Goal: Task Accomplishment & Management: Use online tool/utility

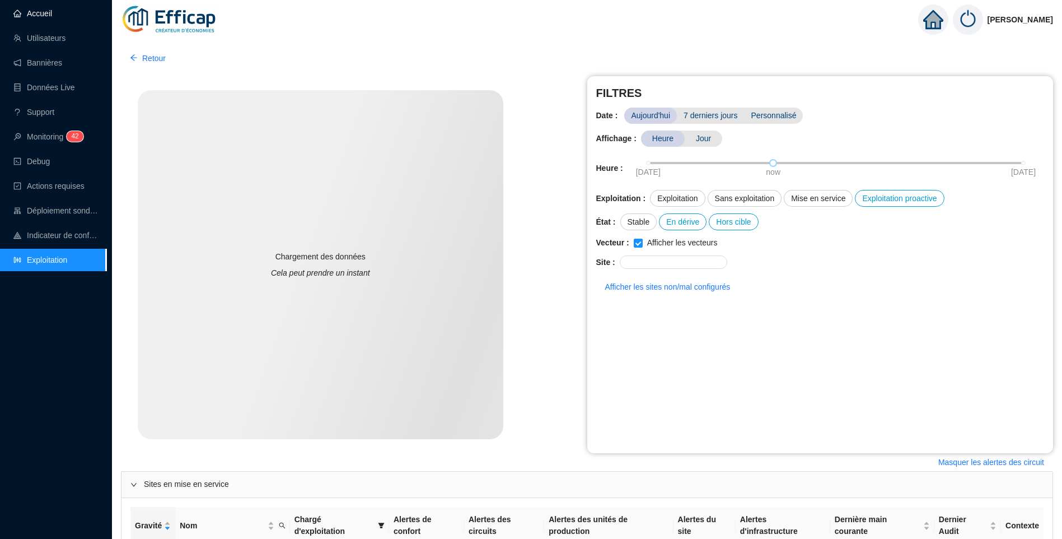
click at [52, 13] on link "Accueil" at bounding box center [32, 13] width 39 height 9
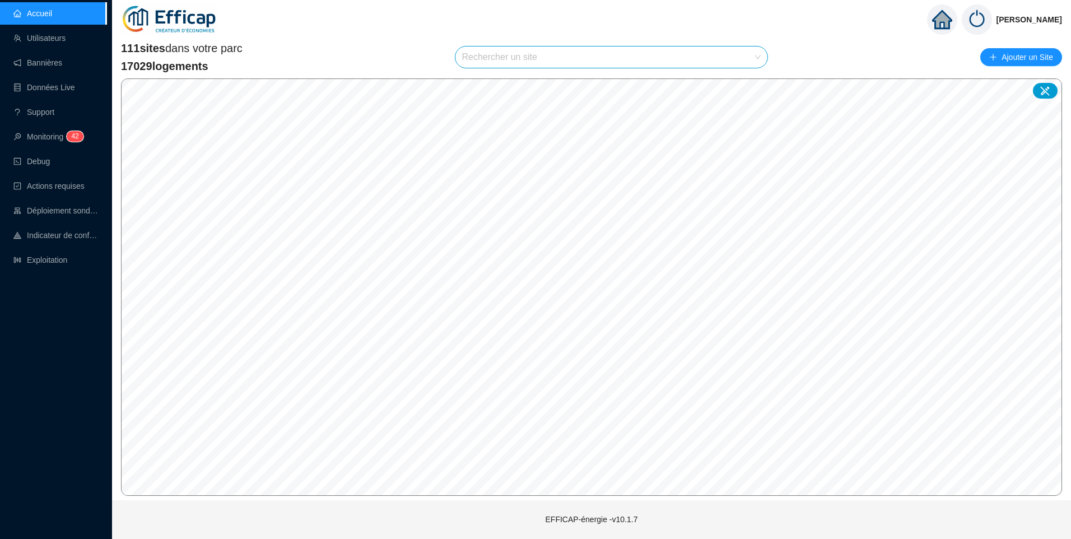
click at [497, 60] on input "search" at bounding box center [606, 56] width 289 height 21
type input "fra"
click at [751, 83] on div at bounding box center [748, 84] width 26 height 17
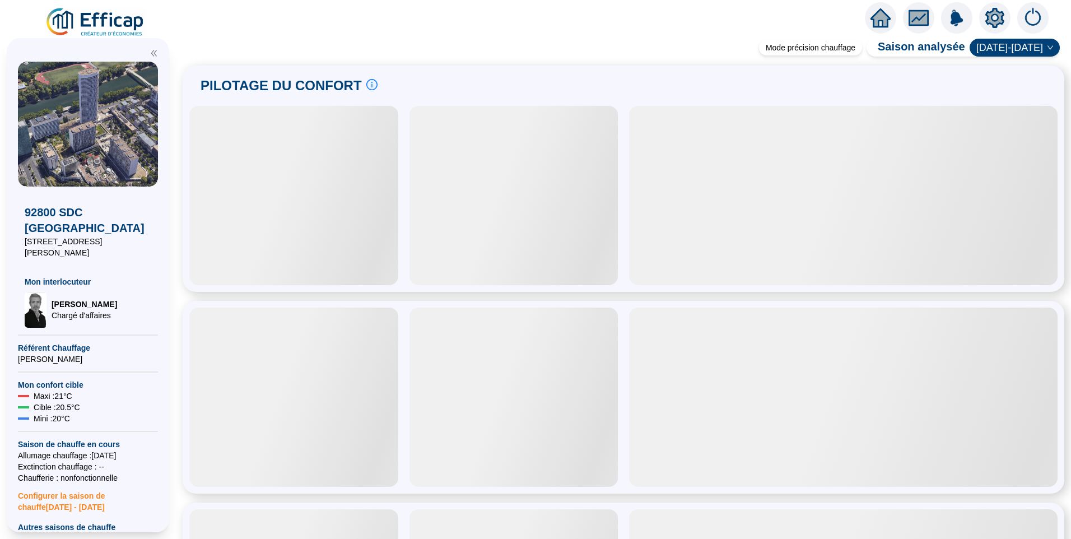
drag, startPoint x: 282, startPoint y: 75, endPoint x: 861, endPoint y: 4, distance: 583.8
click at [282, 75] on div "PILOTAGE DU CONFORT Le pilotage du confort est fondamental pour le confort de t…" at bounding box center [288, 85] width 177 height 27
click at [329, 85] on span "PILOTAGE DU CONFORT" at bounding box center [280, 86] width 161 height 18
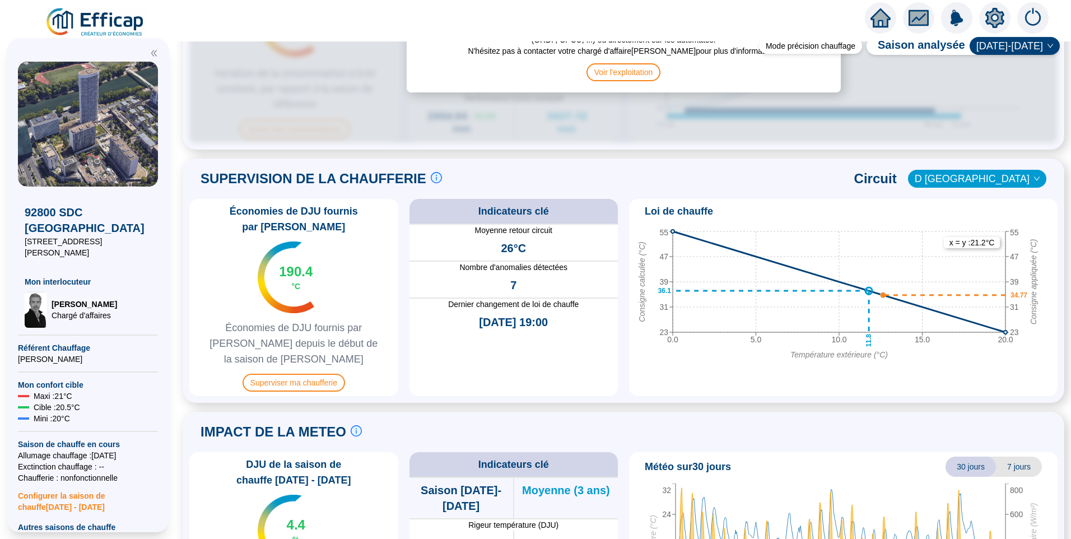
scroll to position [560, 0]
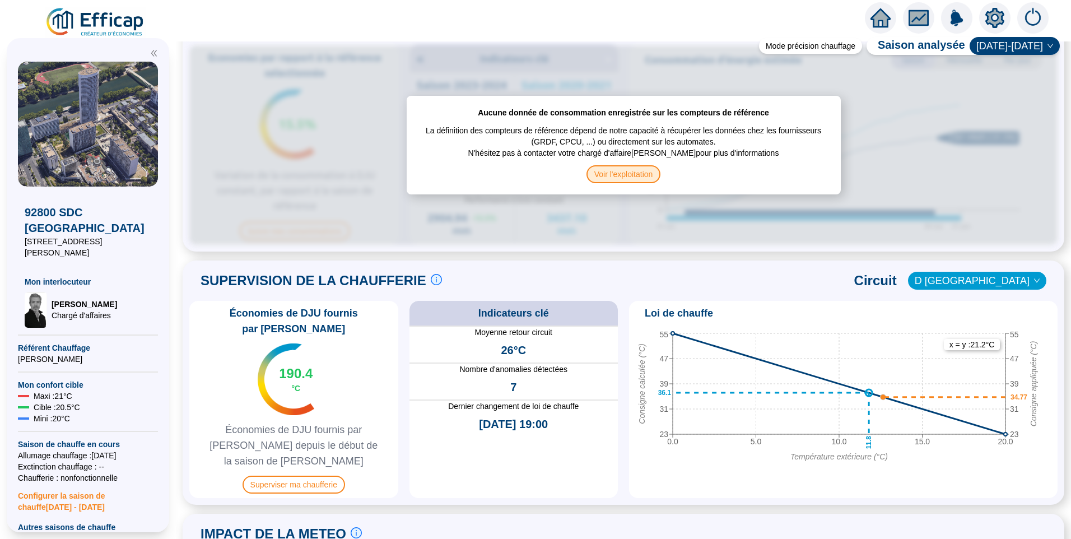
click at [628, 175] on span "Voir l'exploitation" at bounding box center [623, 174] width 74 height 18
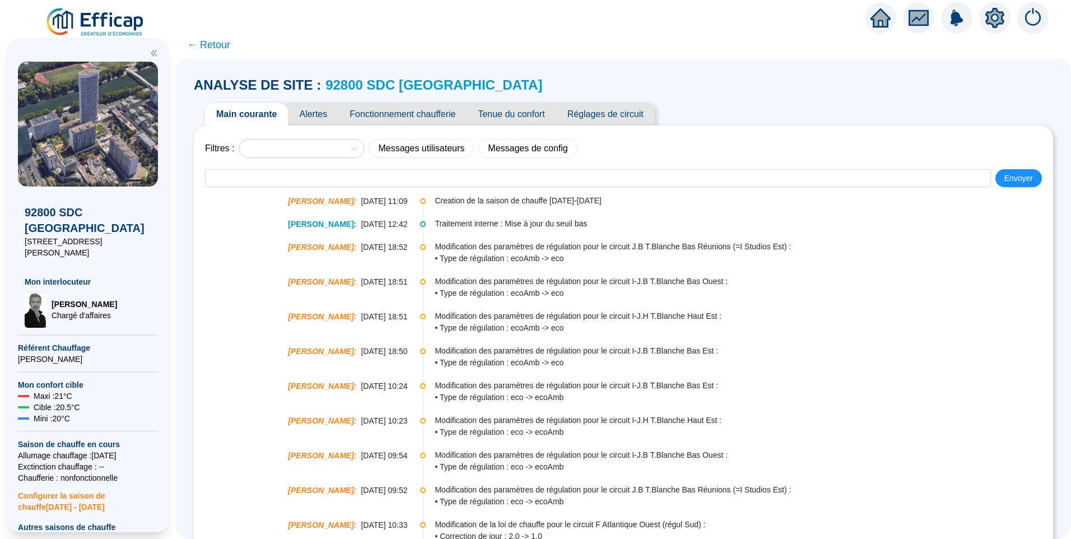
click at [620, 119] on span "Réglages de circuit" at bounding box center [605, 114] width 99 height 22
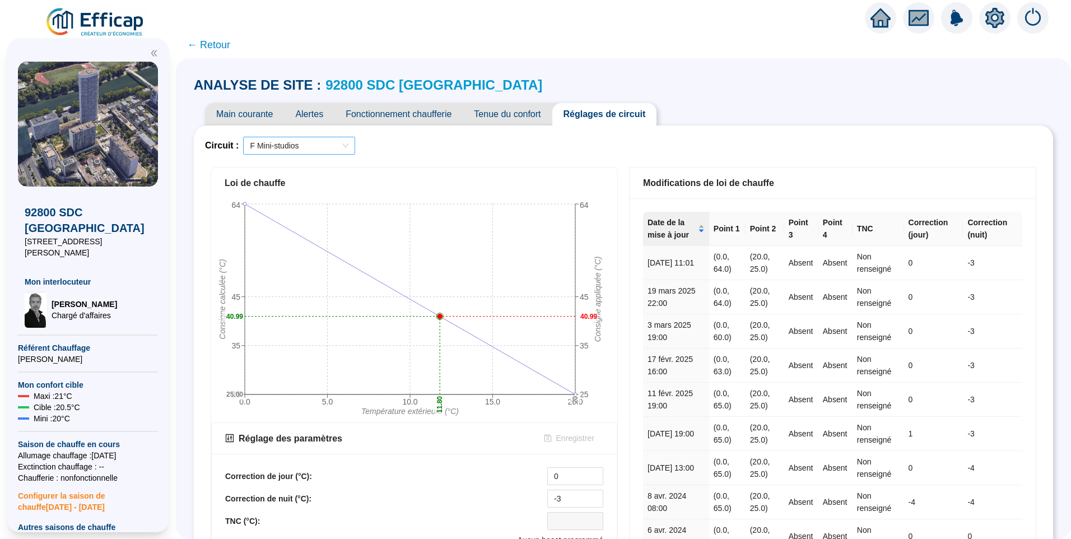
click at [324, 137] on div "F Mini-studios" at bounding box center [299, 146] width 112 height 18
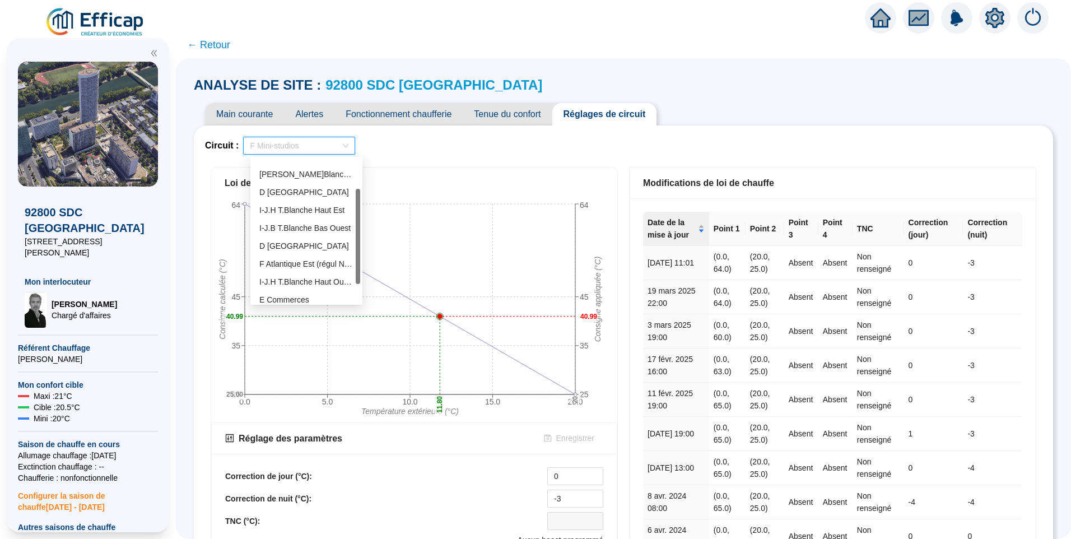
scroll to position [28, 0]
drag, startPoint x: 357, startPoint y: 190, endPoint x: 357, endPoint y: 208, distance: 18.5
click at [357, 208] on div at bounding box center [358, 225] width 4 height 95
click at [299, 193] on div "D [GEOGRAPHIC_DATA]" at bounding box center [306, 194] width 94 height 12
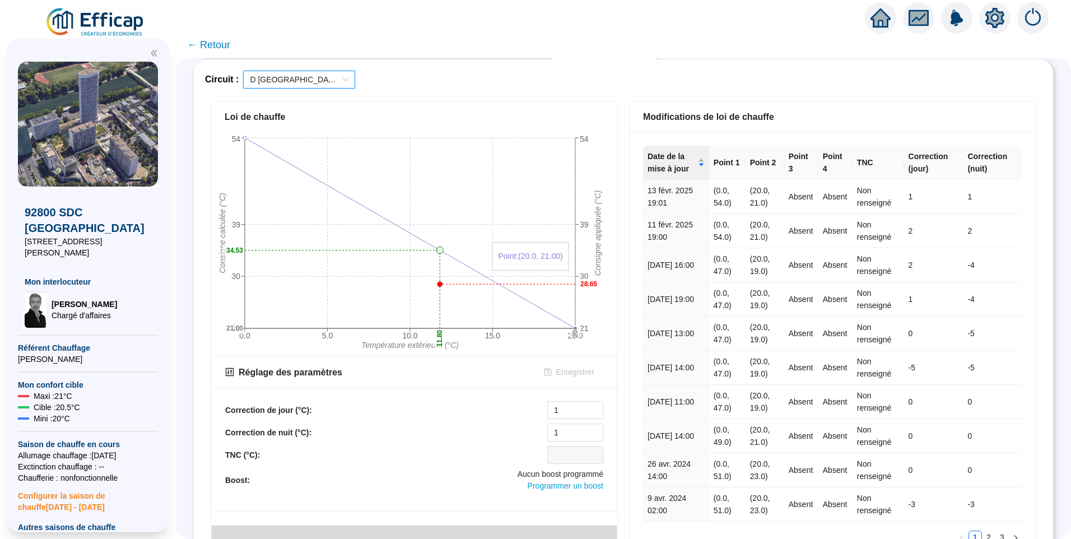
scroll to position [168, 0]
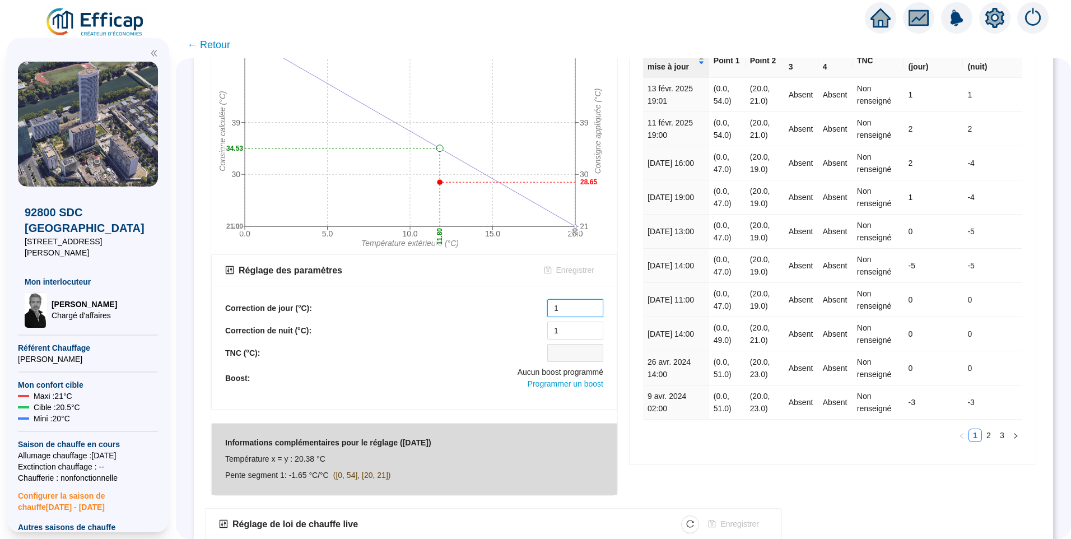
drag, startPoint x: 562, startPoint y: 309, endPoint x: 546, endPoint y: 310, distance: 15.1
click at [546, 310] on div "Correction de jour (°C): 1" at bounding box center [414, 308] width 378 height 18
type input "10"
click at [572, 269] on span "Enregistrer" at bounding box center [575, 270] width 38 height 12
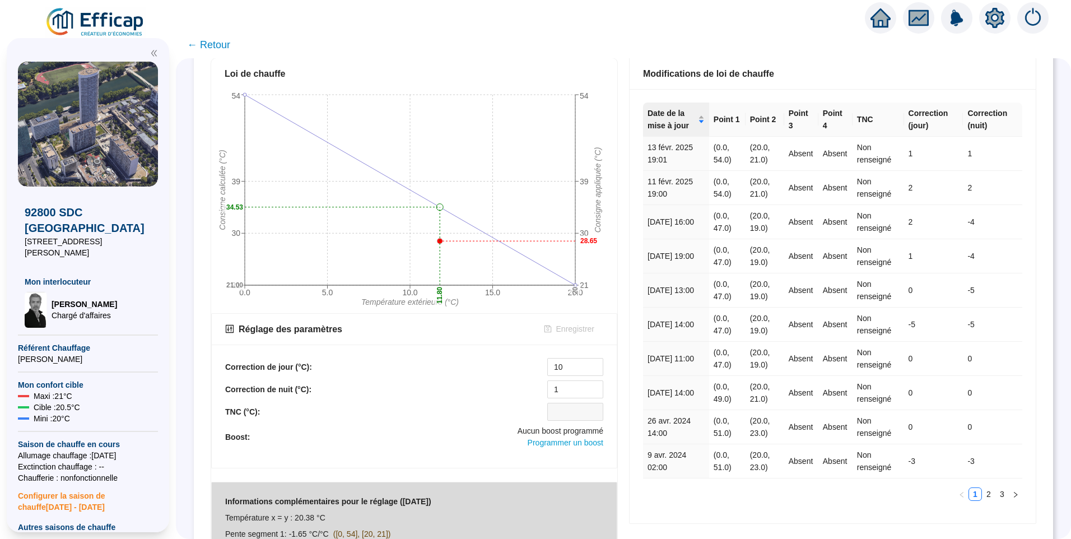
scroll to position [0, 0]
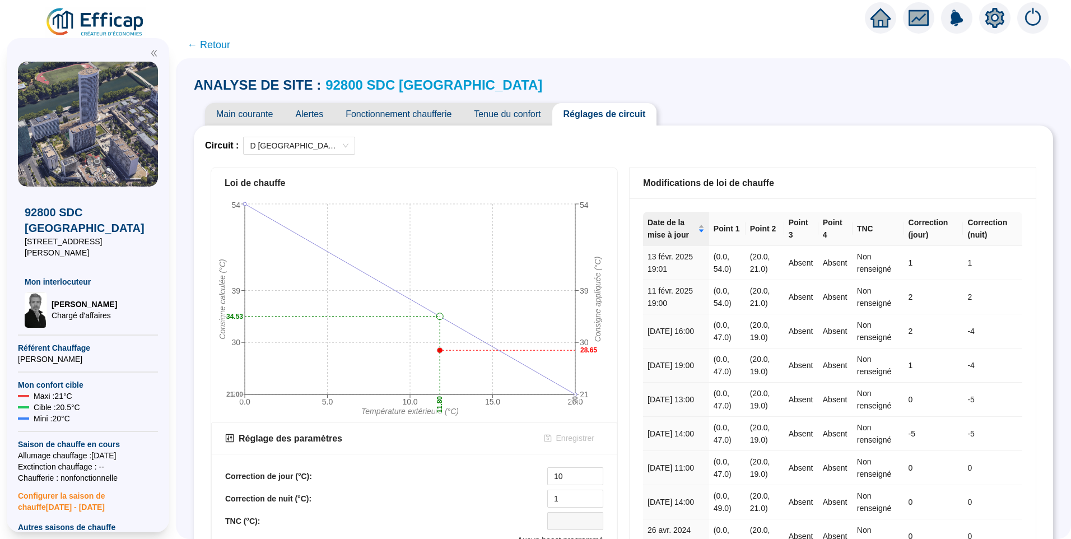
click at [432, 109] on span "Fonctionnement chaufferie" at bounding box center [398, 114] width 128 height 22
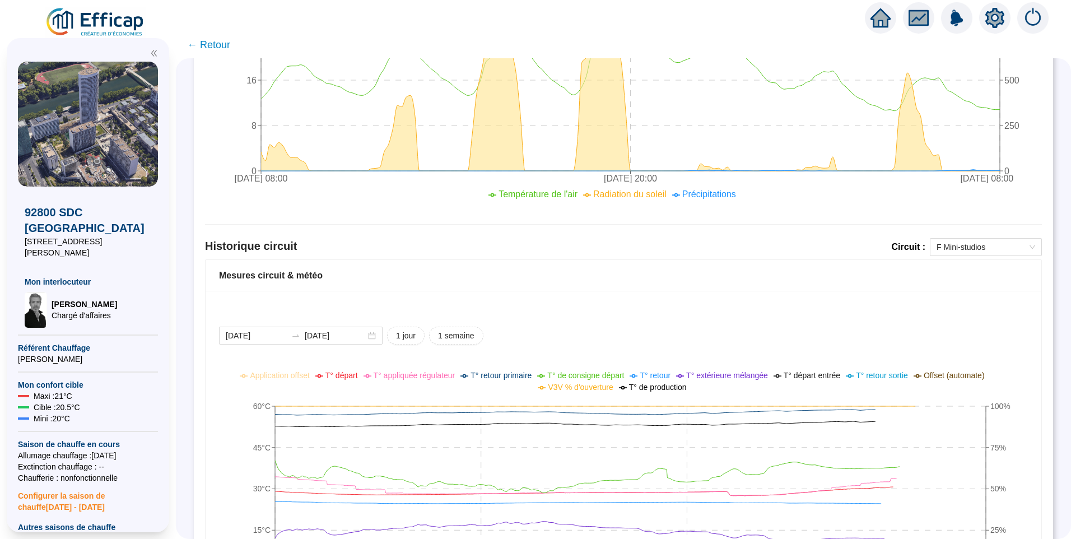
scroll to position [619, 0]
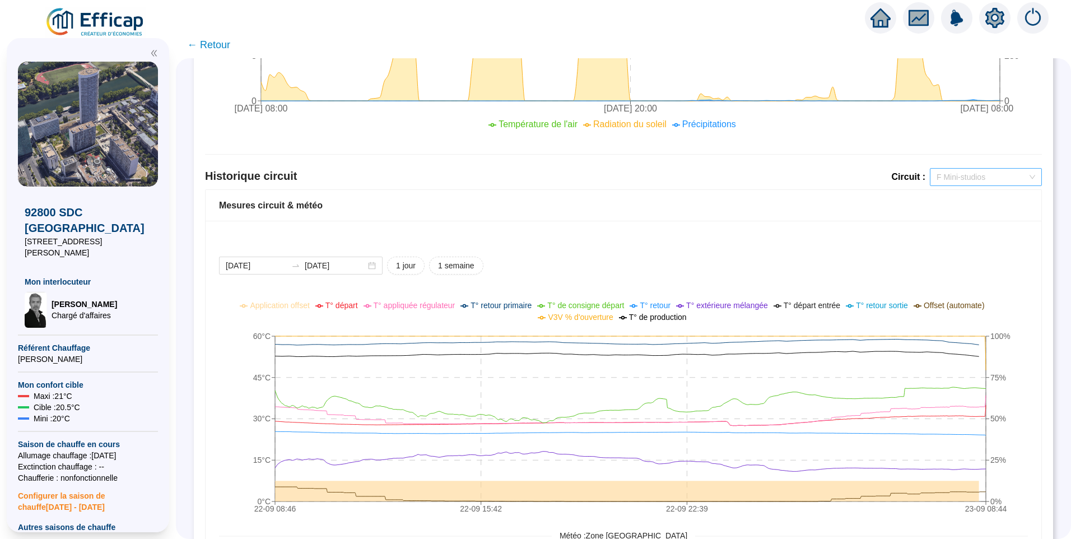
click at [957, 177] on span "F Mini-studios" at bounding box center [985, 177] width 99 height 17
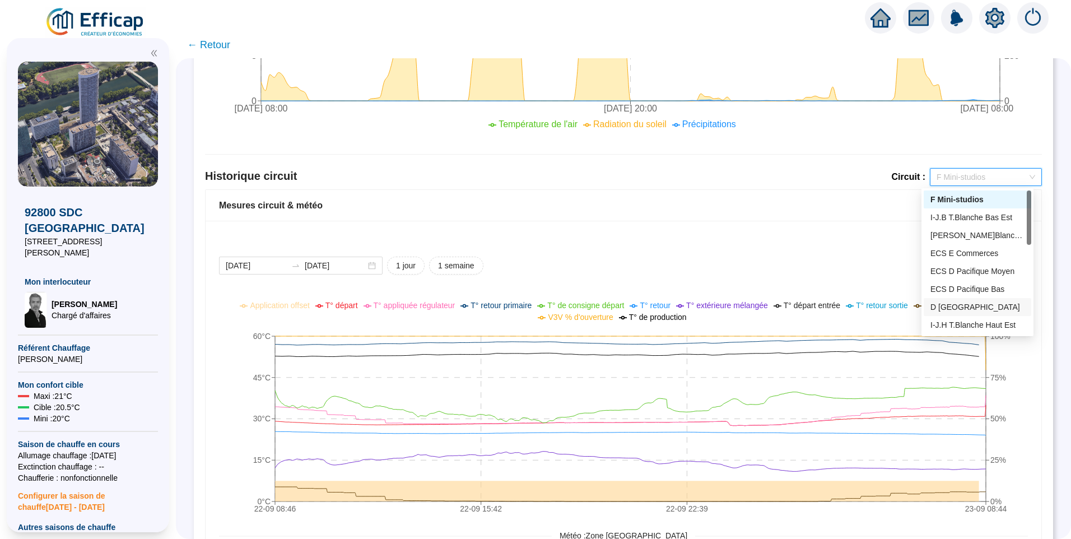
click at [955, 309] on div "D [GEOGRAPHIC_DATA]" at bounding box center [977, 307] width 94 height 12
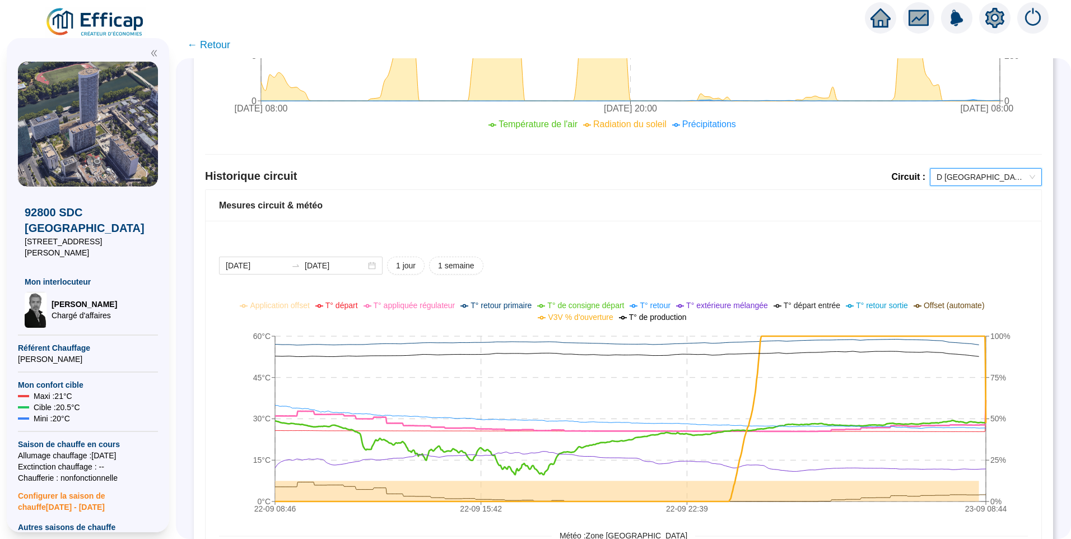
click at [587, 308] on span "T° de consigne départ" at bounding box center [585, 305] width 77 height 9
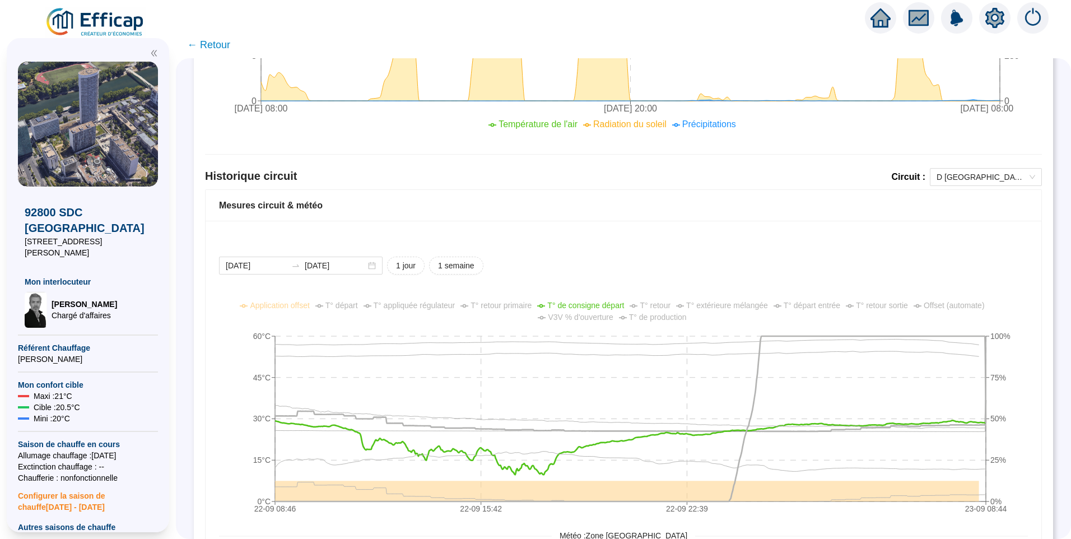
click at [992, 25] on icon "setting" at bounding box center [994, 18] width 19 height 20
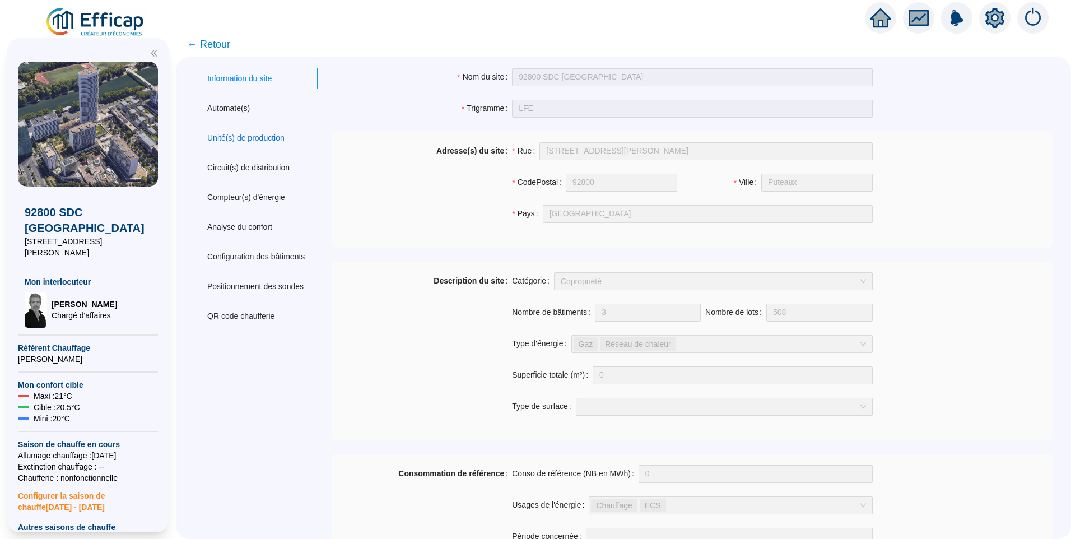
click at [242, 132] on div "Unité(s) de production" at bounding box center [245, 138] width 77 height 12
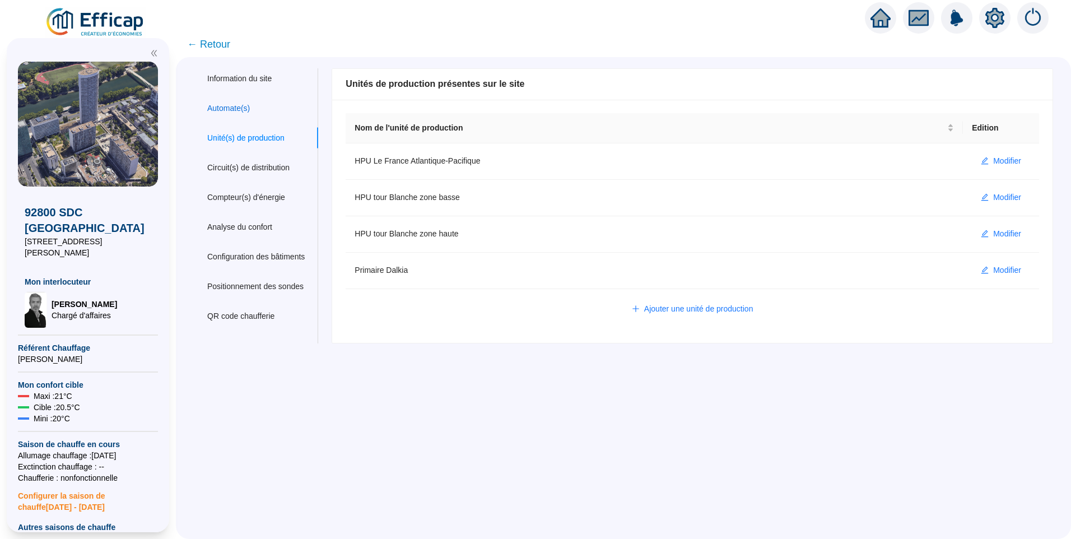
click at [241, 111] on div "Automate(s)" at bounding box center [228, 108] width 43 height 12
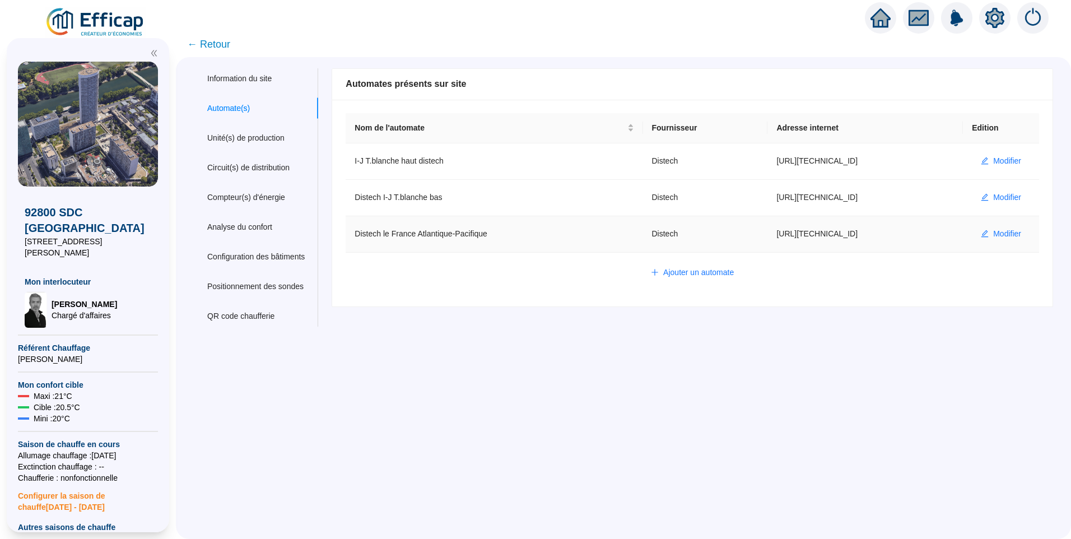
drag, startPoint x: 855, startPoint y: 237, endPoint x: 752, endPoint y: 235, distance: 102.5
click at [767, 235] on td "https://86.238.57.154:5001" at bounding box center [864, 234] width 195 height 36
copy td "https://86.238.57.154:5001"
click at [222, 46] on span "← Retour" at bounding box center [208, 44] width 43 height 16
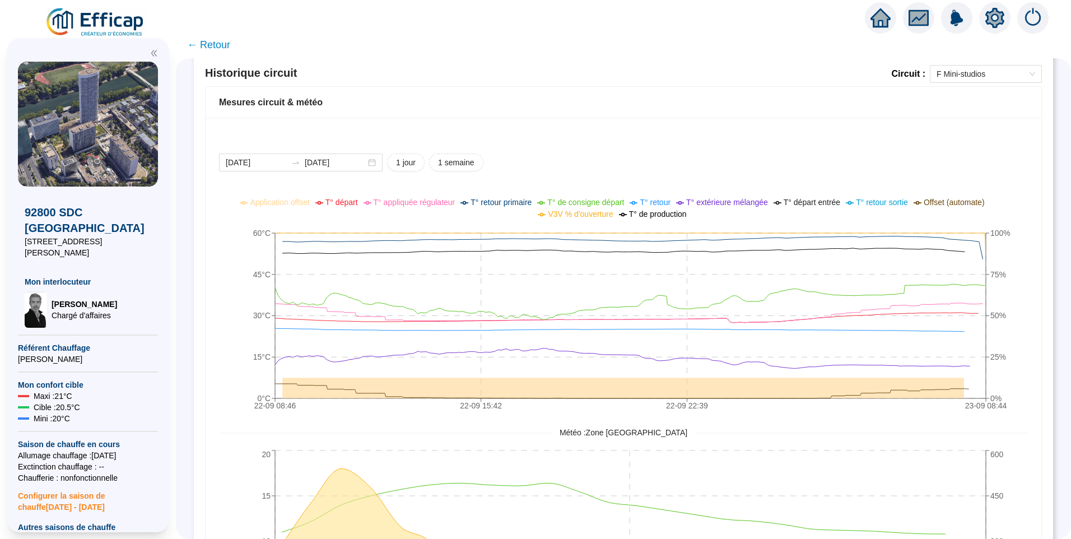
scroll to position [675, 0]
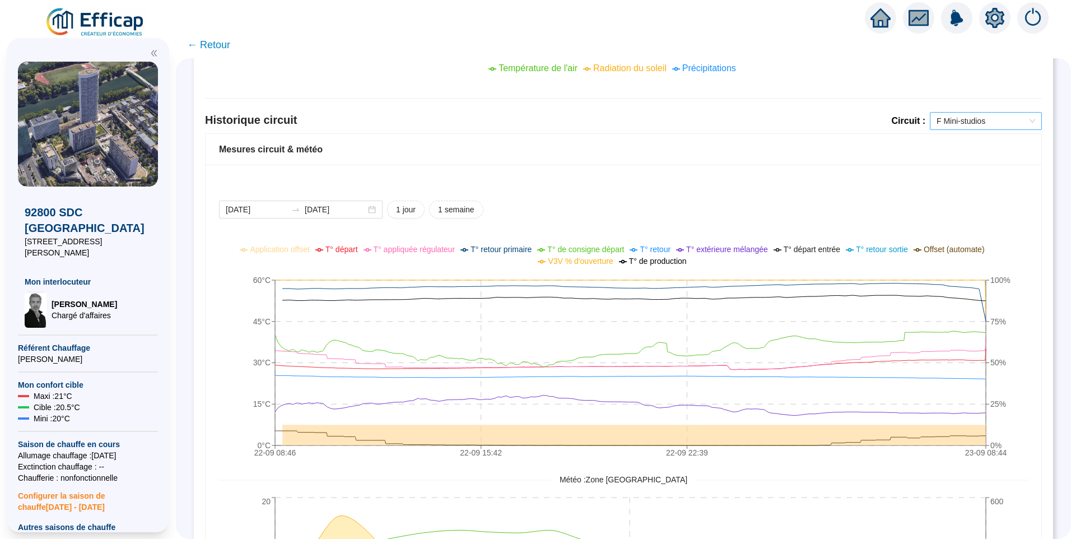
click at [965, 122] on span "F Mini-studios" at bounding box center [985, 121] width 99 height 17
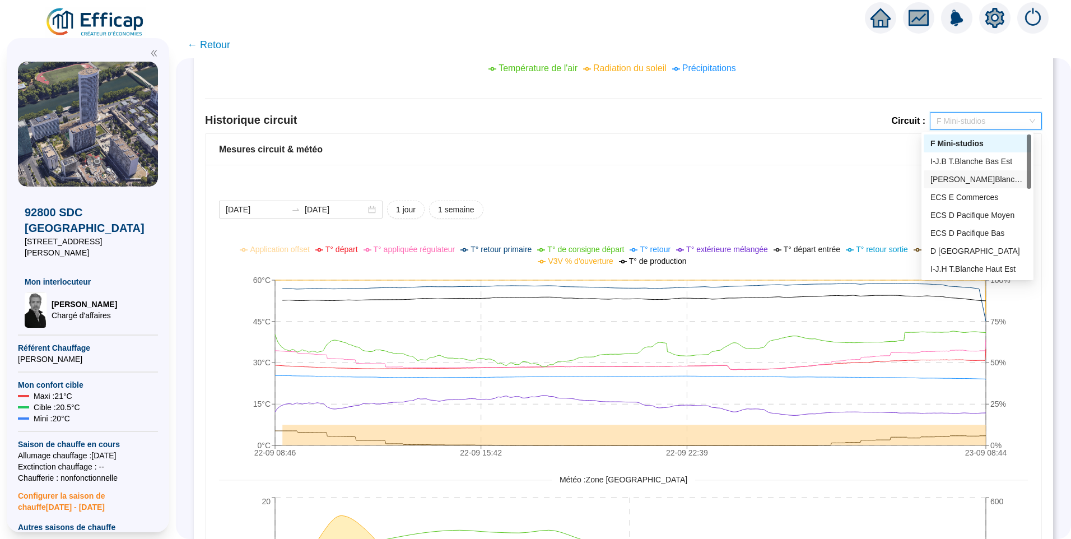
scroll to position [56, 0]
click at [965, 193] on div "D [GEOGRAPHIC_DATA]" at bounding box center [977, 195] width 94 height 12
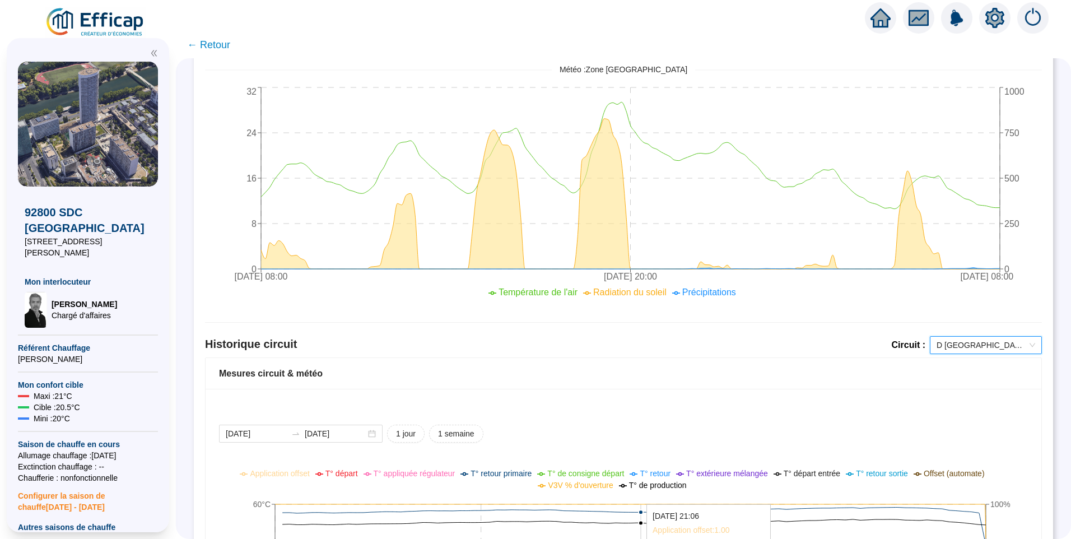
scroll to position [675, 0]
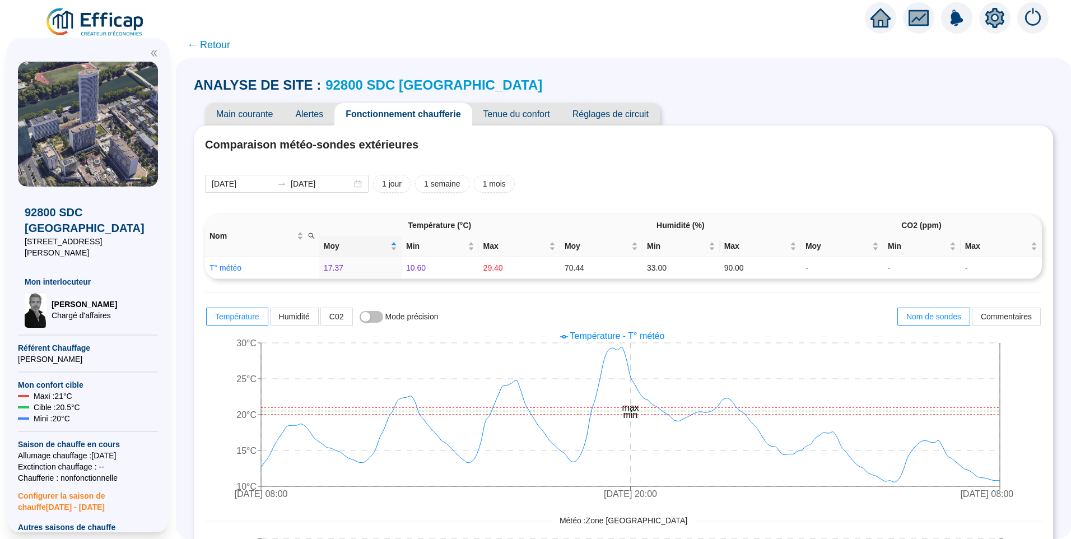
scroll to position [675, 0]
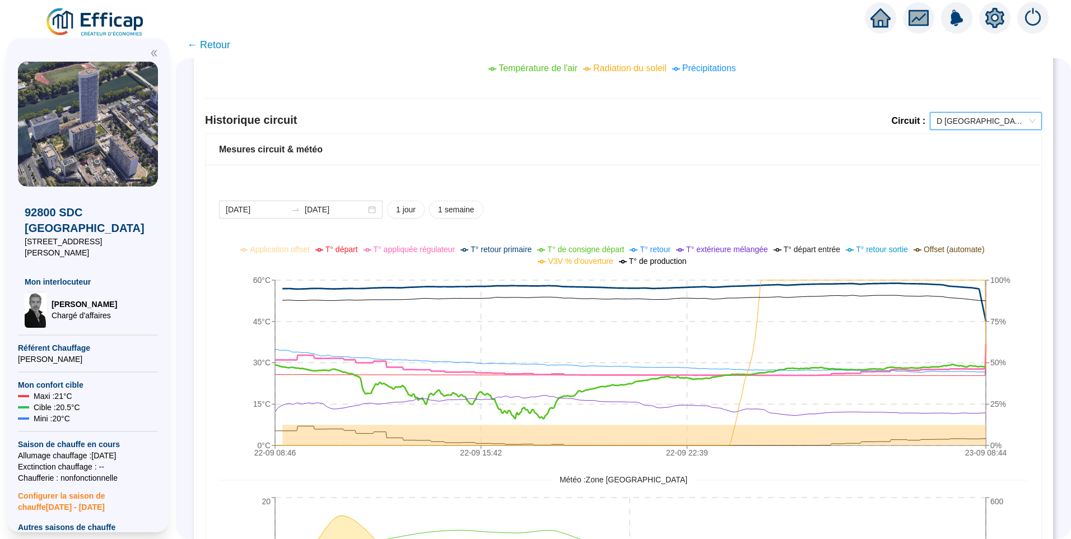
click at [605, 251] on span "T° de consigne départ" at bounding box center [585, 249] width 77 height 9
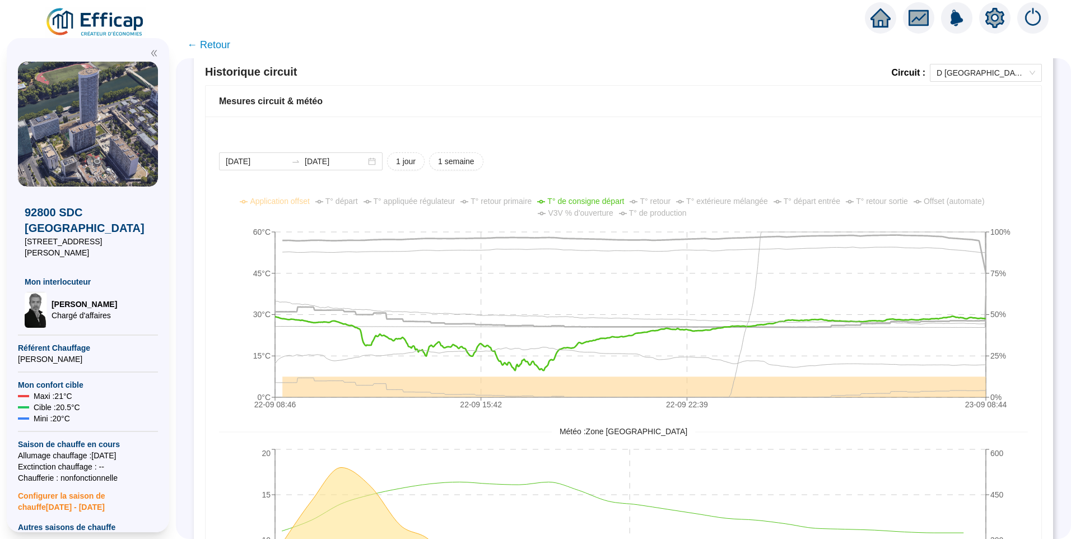
scroll to position [616, 0]
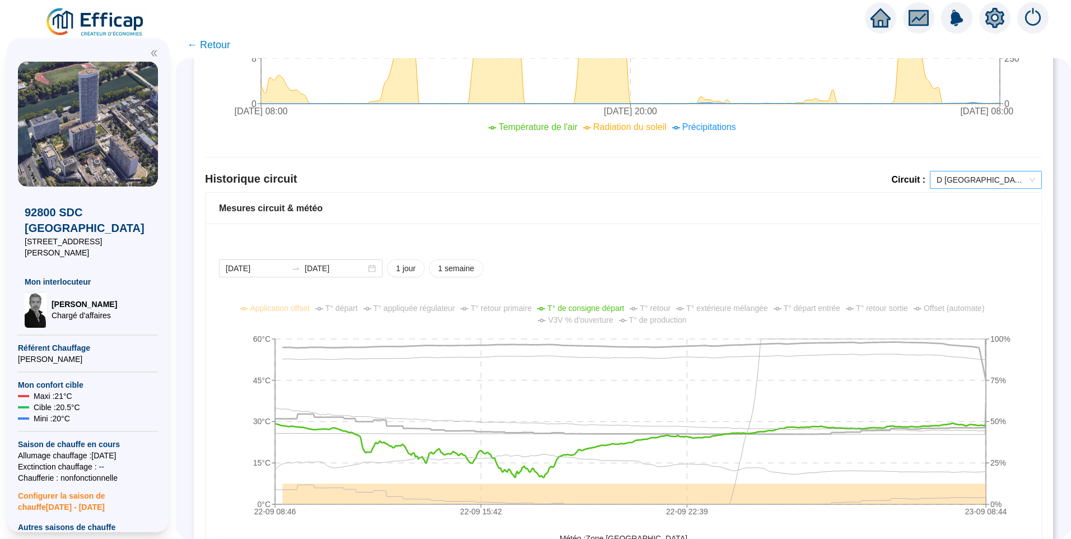
click at [963, 175] on span "D [GEOGRAPHIC_DATA]" at bounding box center [985, 179] width 99 height 17
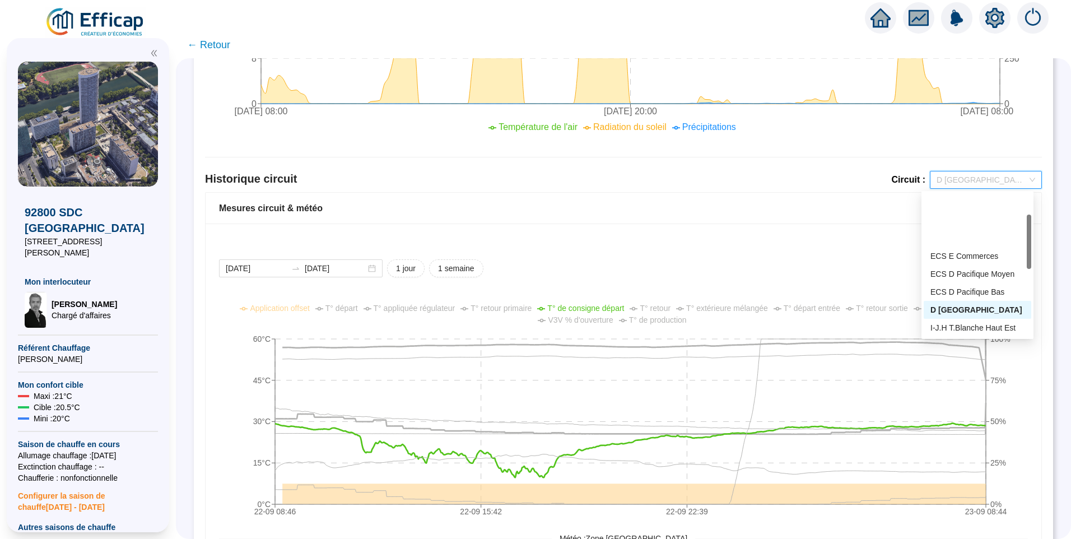
click at [966, 358] on div "D [GEOGRAPHIC_DATA]" at bounding box center [977, 364] width 94 height 12
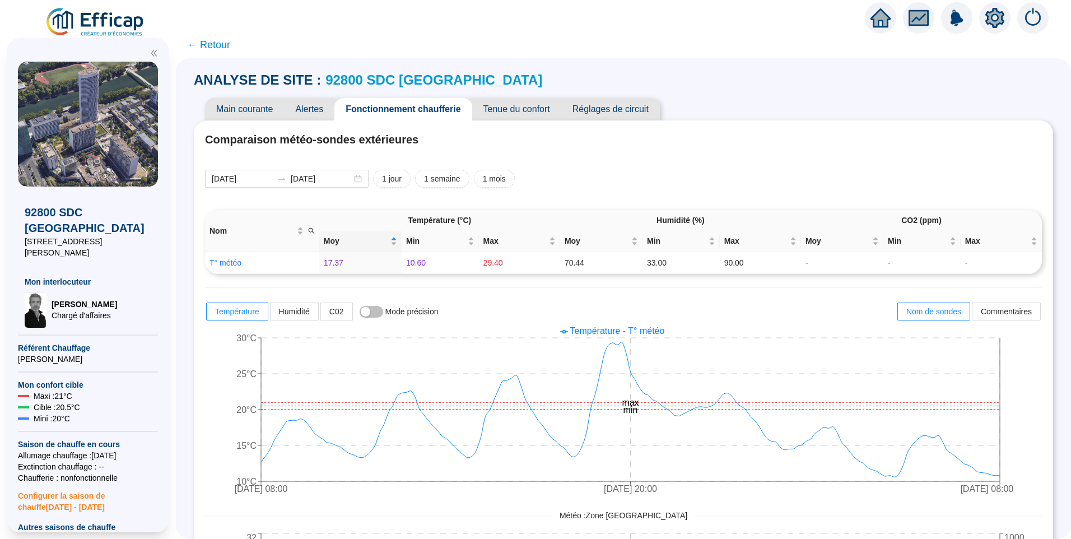
scroll to position [0, 0]
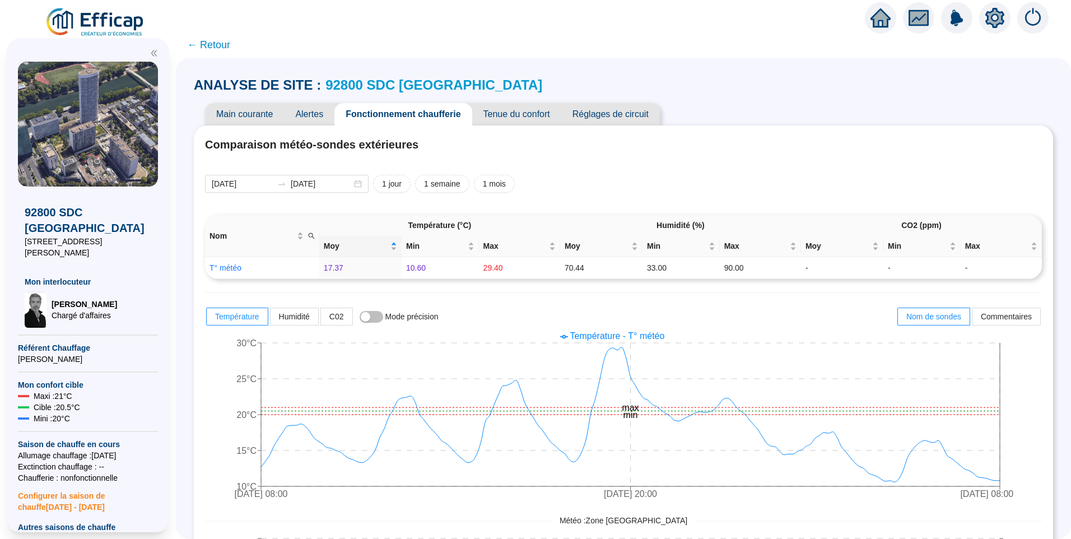
click at [620, 109] on span "Réglages de circuit" at bounding box center [610, 114] width 99 height 22
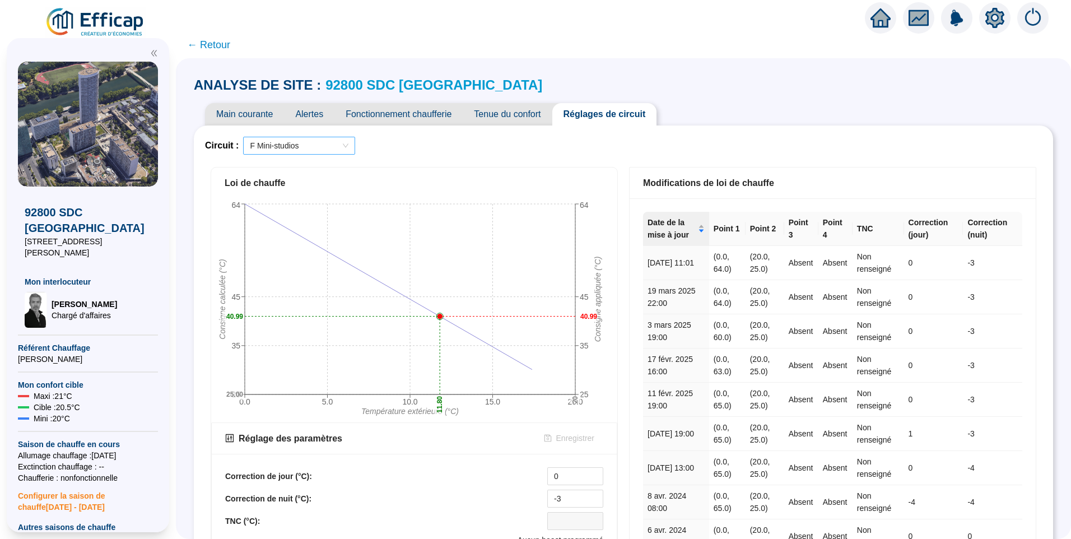
click at [296, 149] on span "F Mini-studios" at bounding box center [299, 145] width 99 height 17
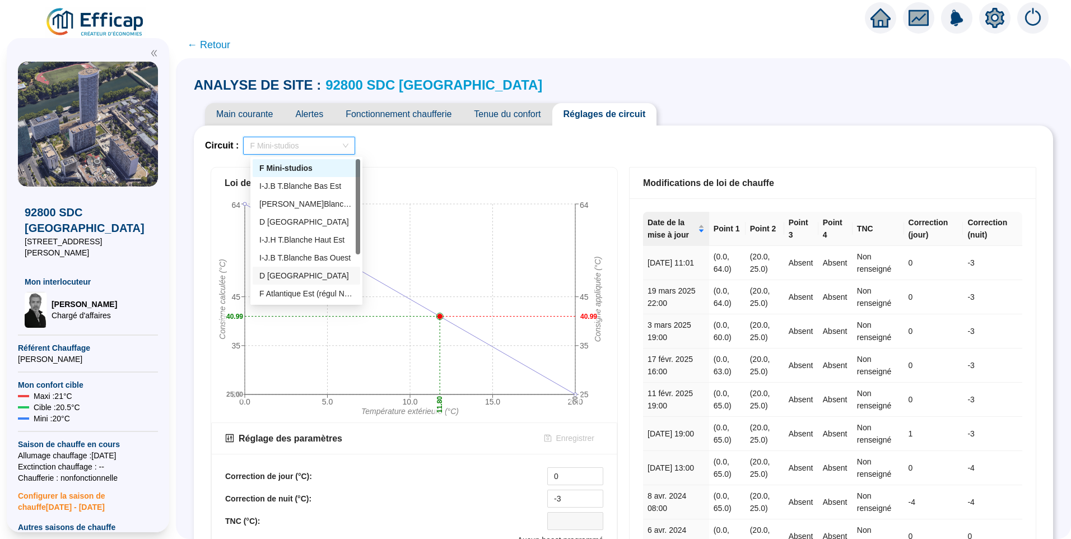
click at [287, 277] on div "D [GEOGRAPHIC_DATA]" at bounding box center [306, 276] width 94 height 12
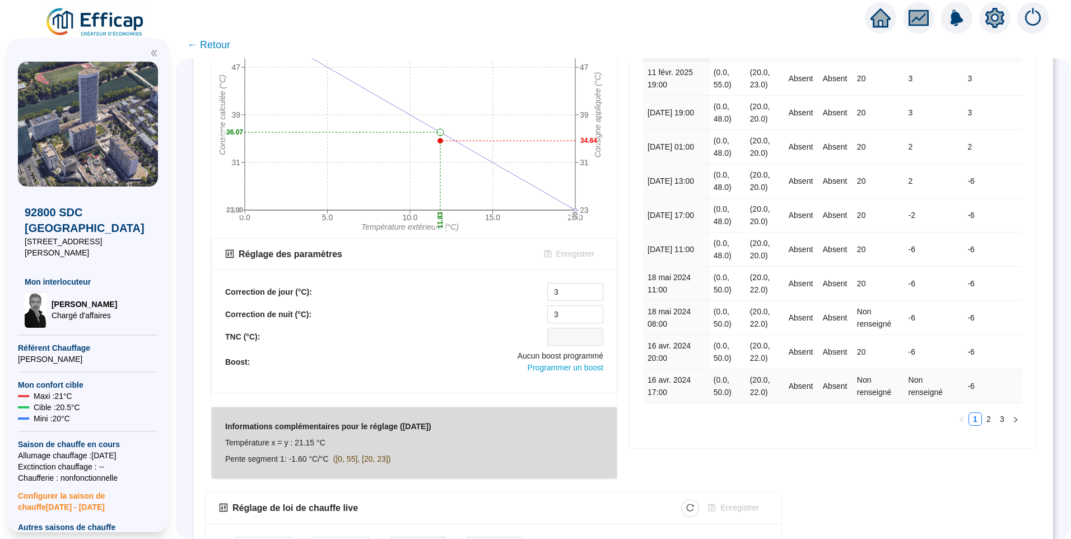
scroll to position [314, 0]
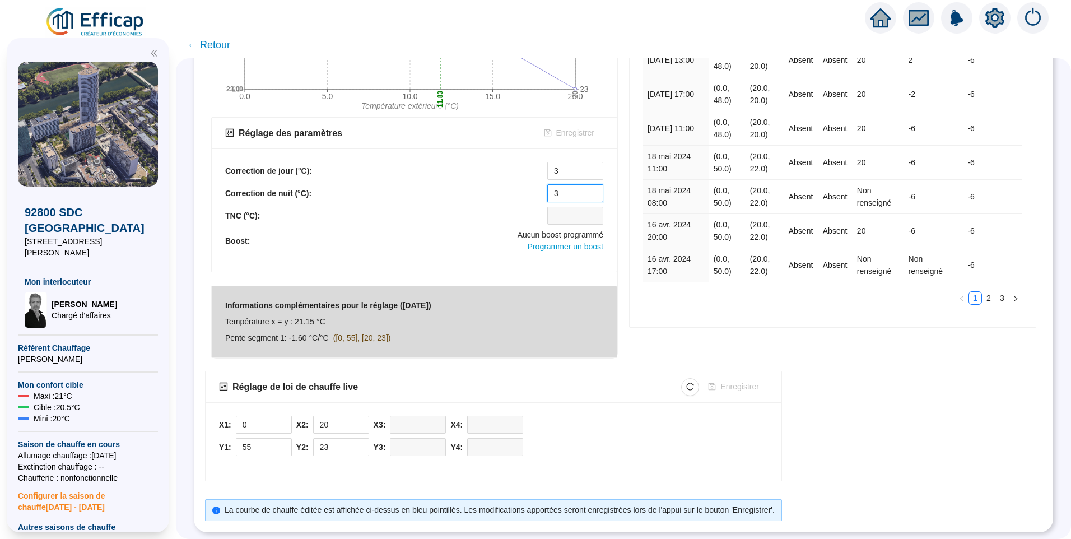
drag, startPoint x: 565, startPoint y: 185, endPoint x: 475, endPoint y: 190, distance: 90.3
click at [475, 190] on div "Correction de nuit (°C): 3" at bounding box center [414, 193] width 378 height 18
drag, startPoint x: 569, startPoint y: 158, endPoint x: 536, endPoint y: 159, distance: 32.5
click at [536, 162] on div "Correction de jour (°C): 3" at bounding box center [414, 171] width 378 height 18
type input "10"
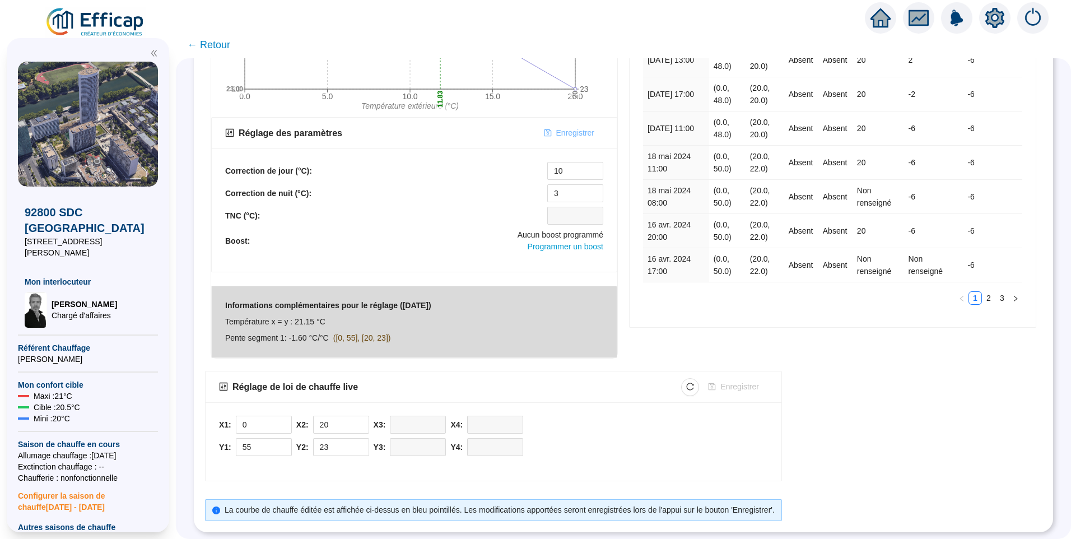
click at [579, 127] on span "Enregistrer" at bounding box center [575, 133] width 38 height 12
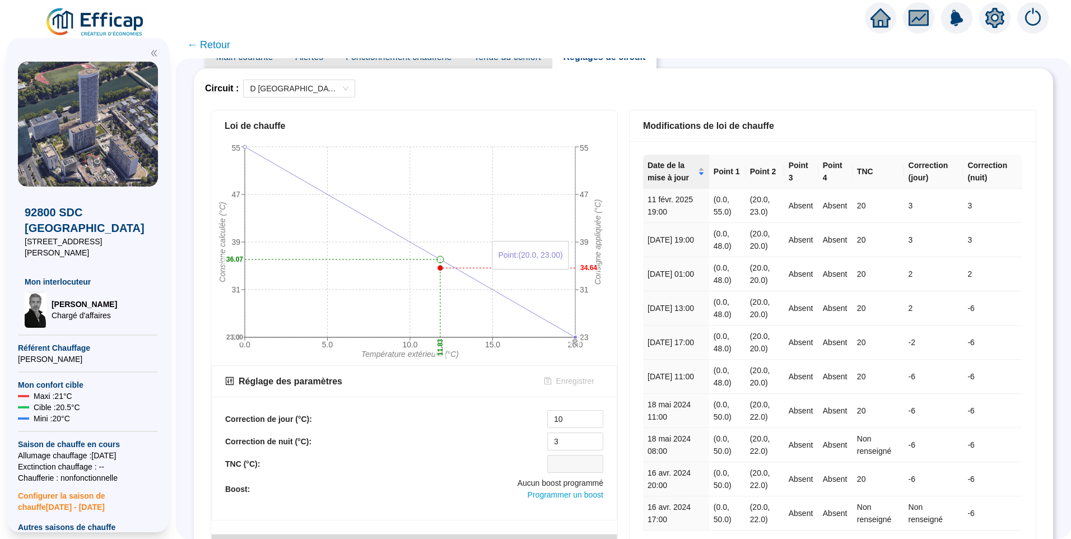
scroll to position [0, 0]
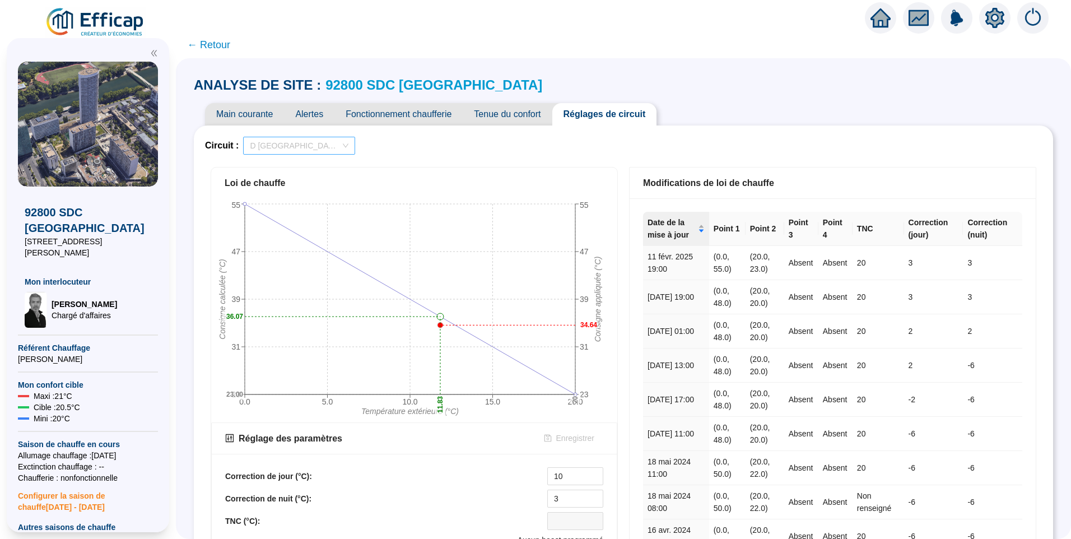
click at [330, 138] on span "D [GEOGRAPHIC_DATA]" at bounding box center [299, 145] width 99 height 17
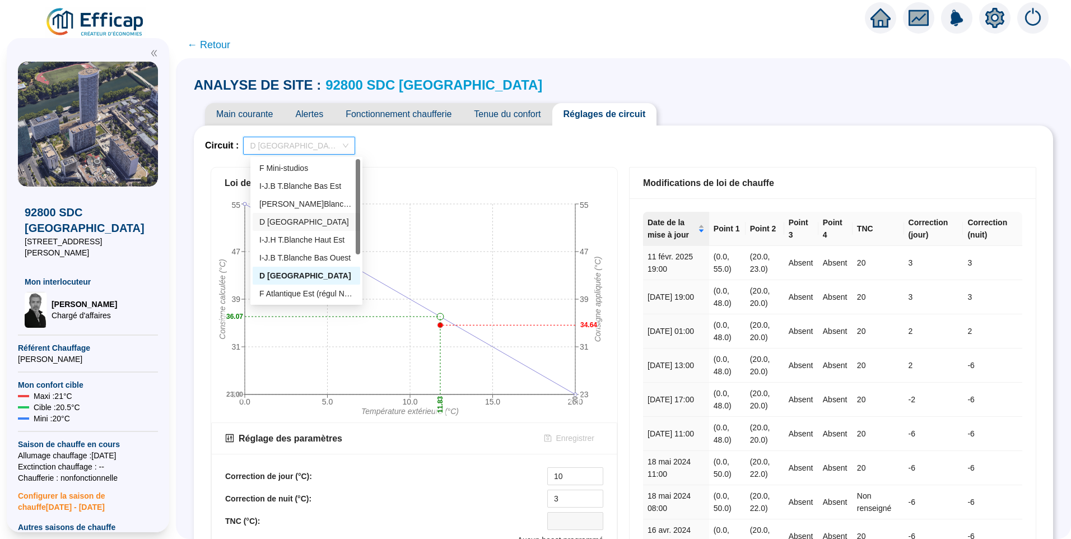
click at [271, 226] on div "D [GEOGRAPHIC_DATA]" at bounding box center [306, 222] width 94 height 12
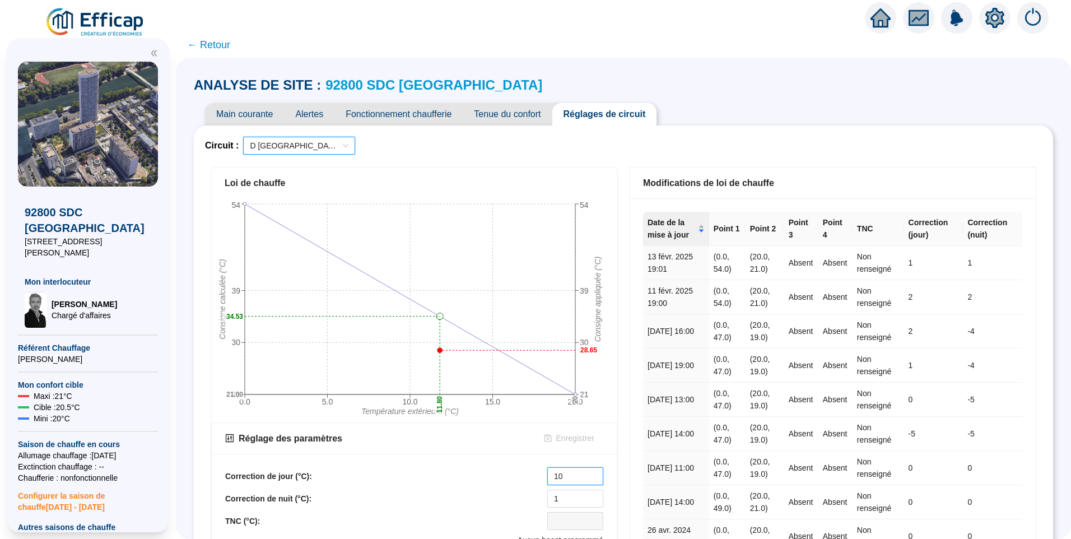
drag, startPoint x: 550, startPoint y: 474, endPoint x: 529, endPoint y: 468, distance: 21.8
click at [529, 468] on div "Correction de jour (°C): 10" at bounding box center [414, 476] width 378 height 18
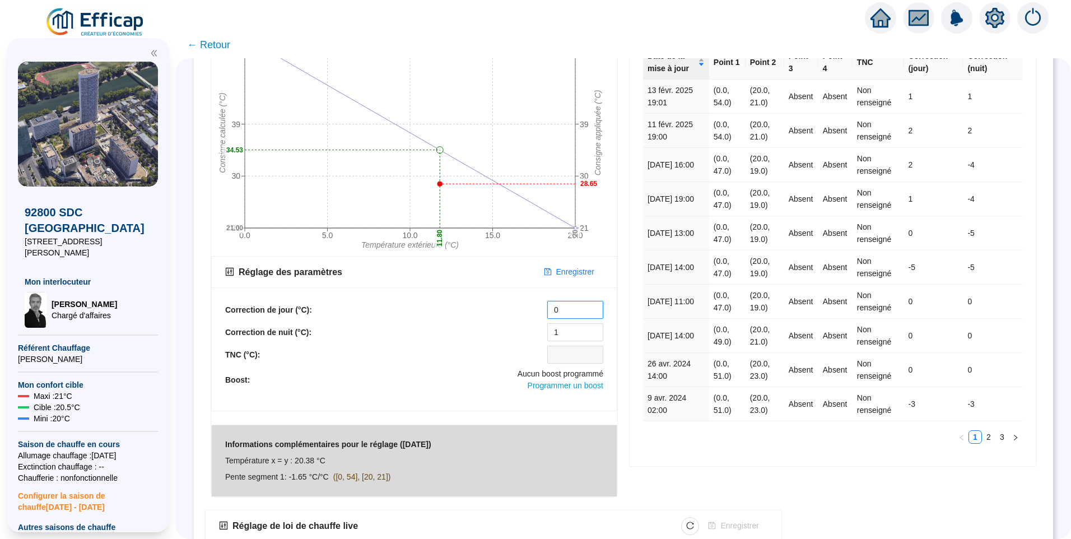
scroll to position [112, 0]
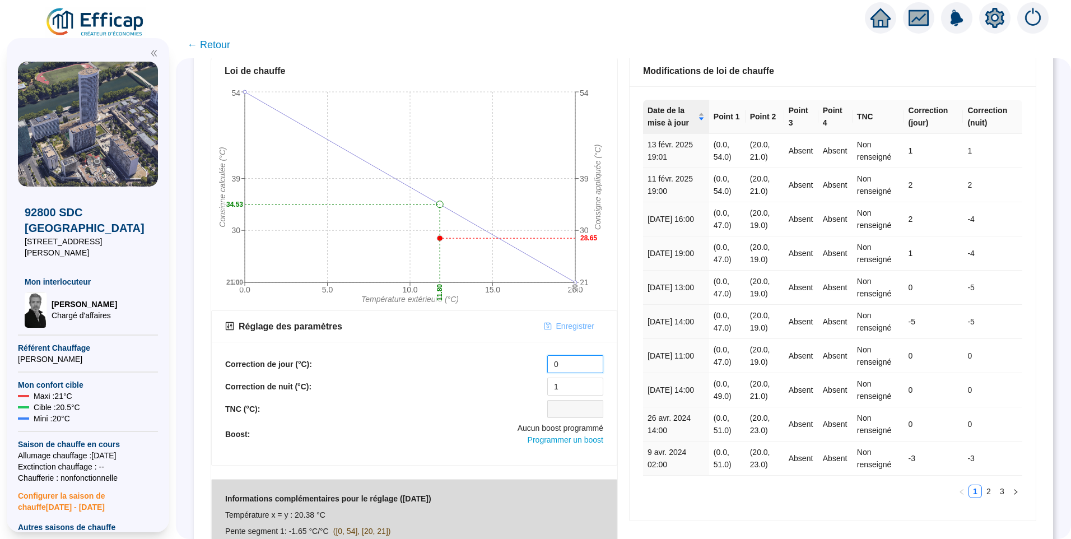
type input "0"
click at [571, 327] on span "Enregistrer" at bounding box center [575, 326] width 38 height 12
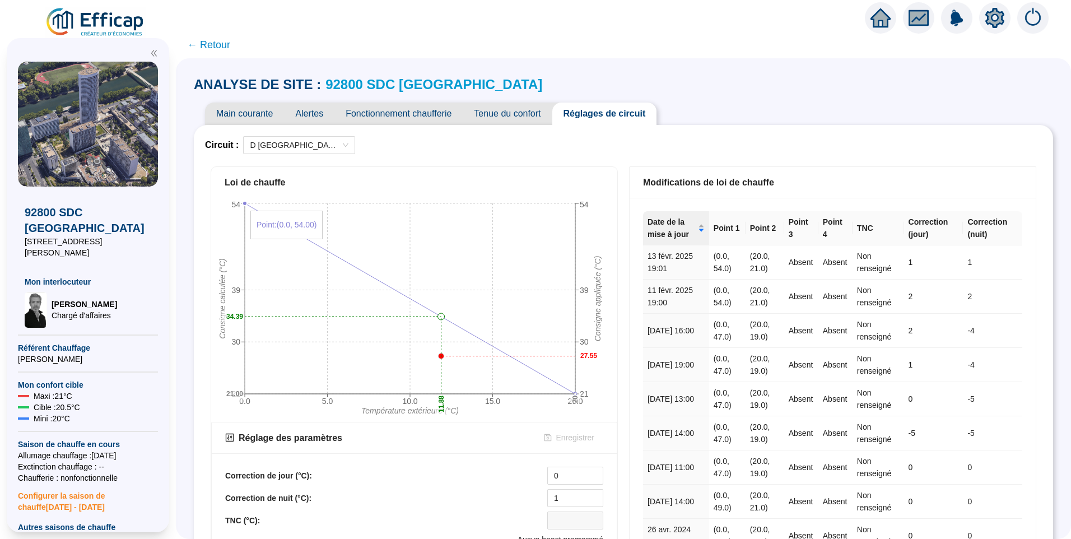
scroll to position [0, 0]
click at [272, 147] on span "D [GEOGRAPHIC_DATA]" at bounding box center [299, 145] width 99 height 17
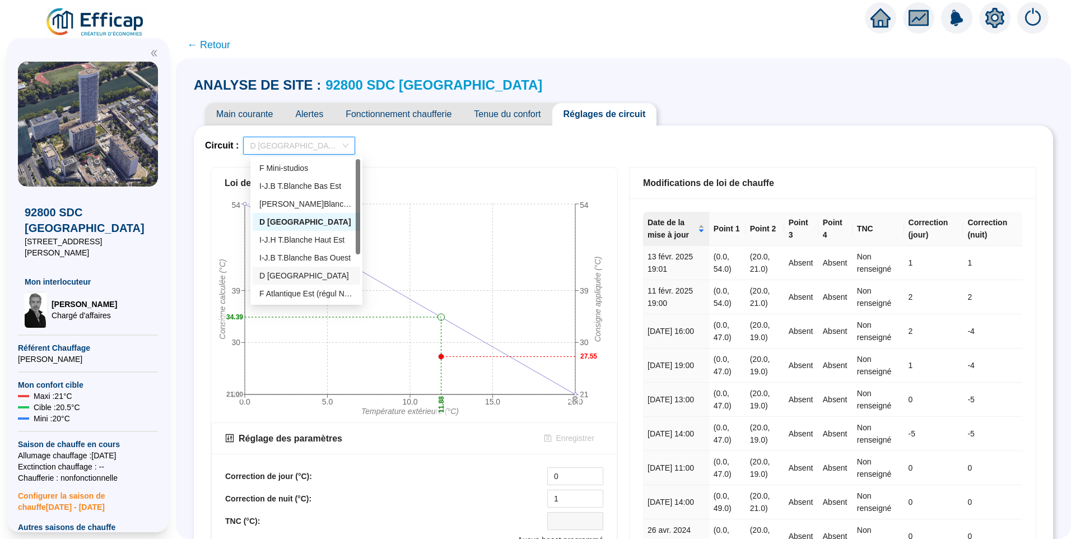
click at [297, 281] on div "D [GEOGRAPHIC_DATA]" at bounding box center [306, 276] width 94 height 12
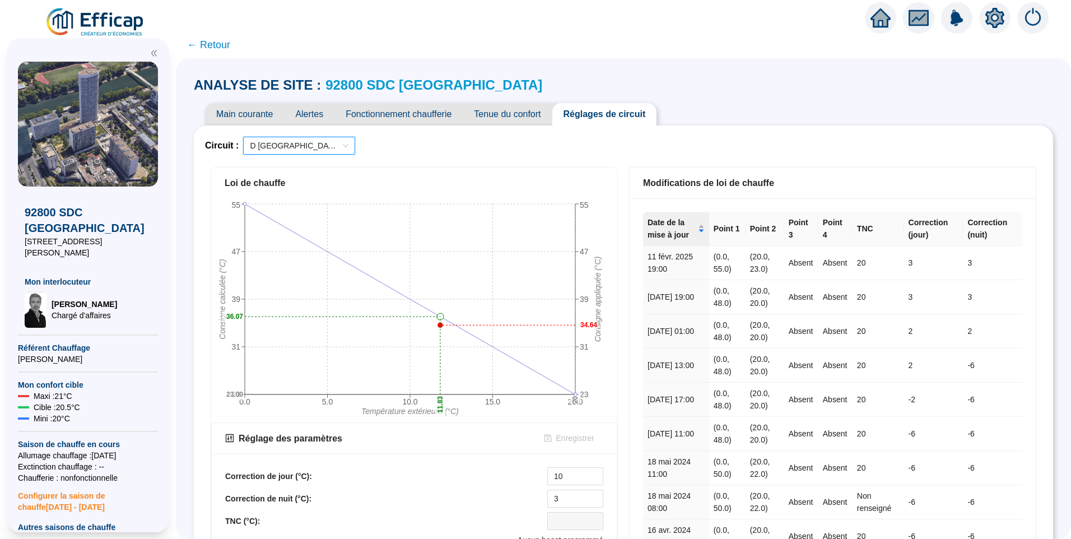
click at [382, 113] on span "Fonctionnement chaufferie" at bounding box center [398, 114] width 128 height 22
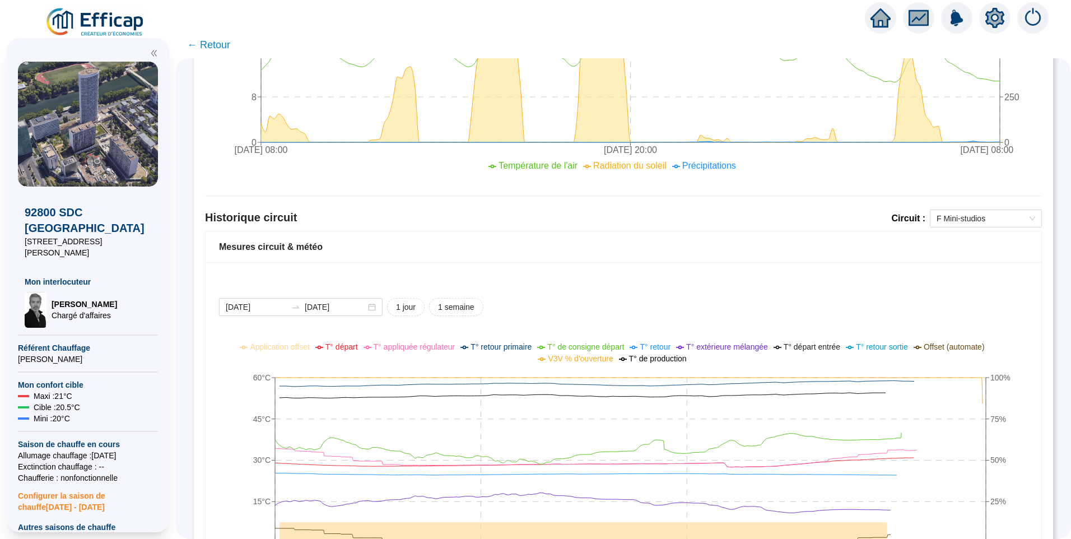
scroll to position [672, 0]
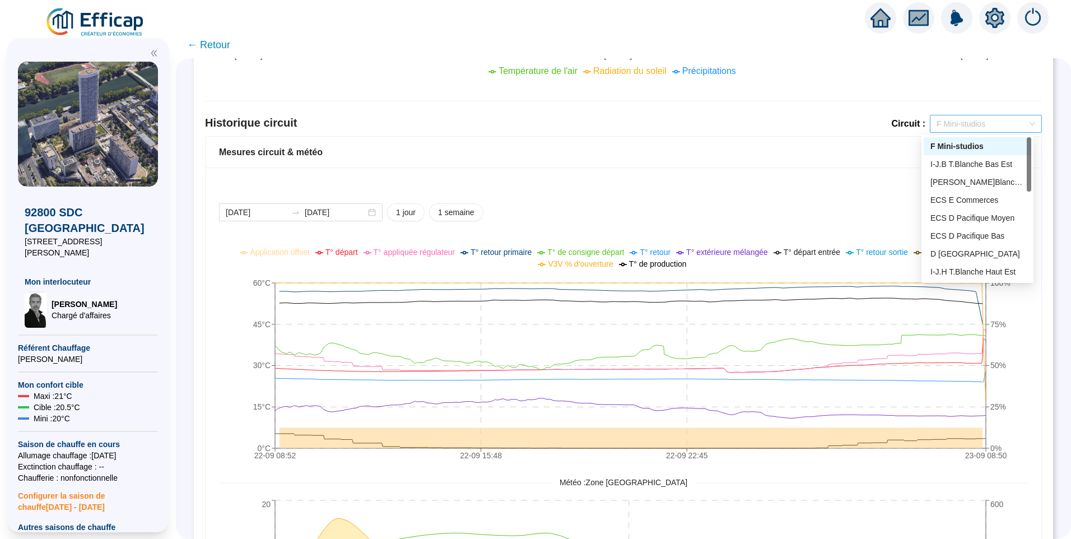
click at [967, 124] on span "F Mini-studios" at bounding box center [985, 123] width 99 height 17
drag, startPoint x: 1029, startPoint y: 179, endPoint x: 1030, endPoint y: 202, distance: 23.0
click at [1030, 202] on div at bounding box center [1028, 185] width 4 height 54
click at [955, 250] on div "D [GEOGRAPHIC_DATA]" at bounding box center [977, 247] width 94 height 12
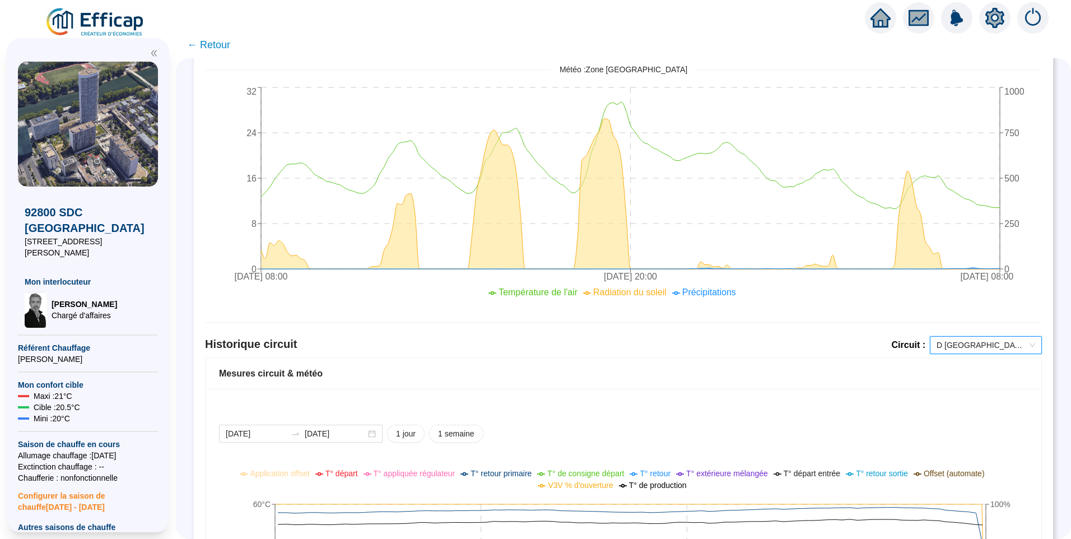
scroll to position [672, 0]
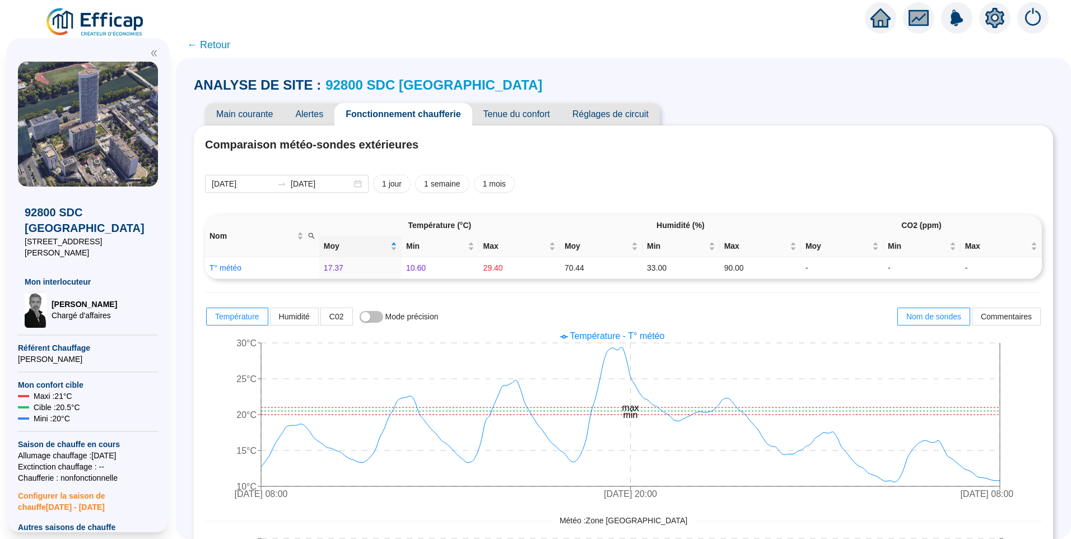
scroll to position [672, 0]
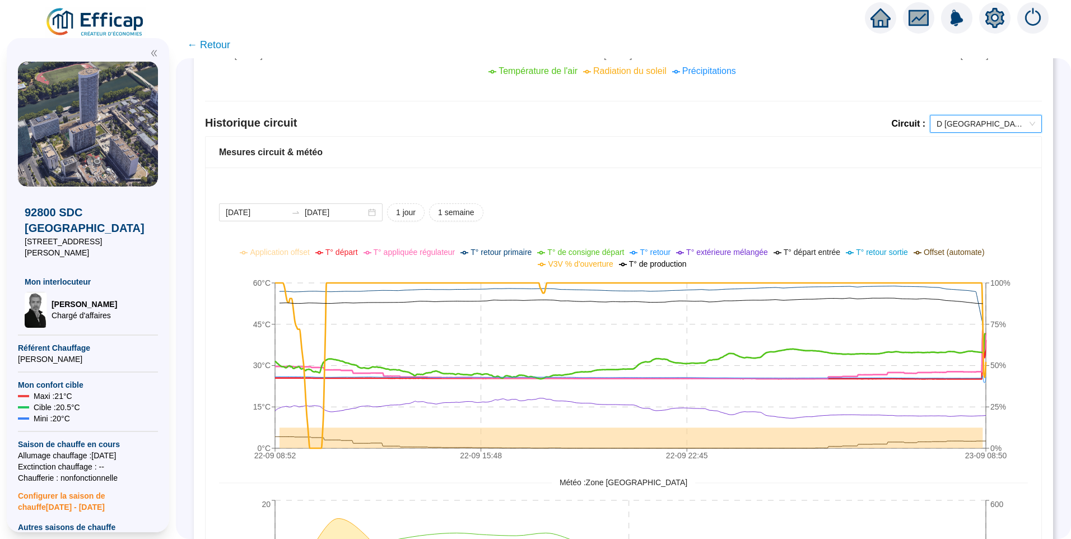
click at [587, 254] on span "T° de consigne départ" at bounding box center [585, 251] width 77 height 9
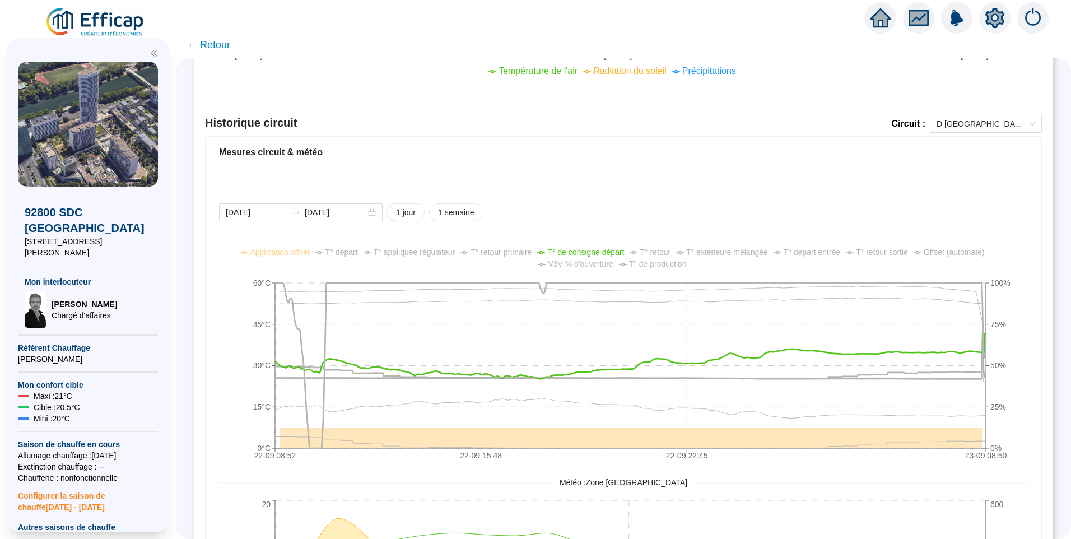
click at [450, 255] on span "T° appliquée régulateur" at bounding box center [414, 251] width 82 height 9
click at [357, 255] on span "T° départ" at bounding box center [341, 251] width 32 height 9
click at [678, 265] on span "T° de production" at bounding box center [658, 263] width 58 height 9
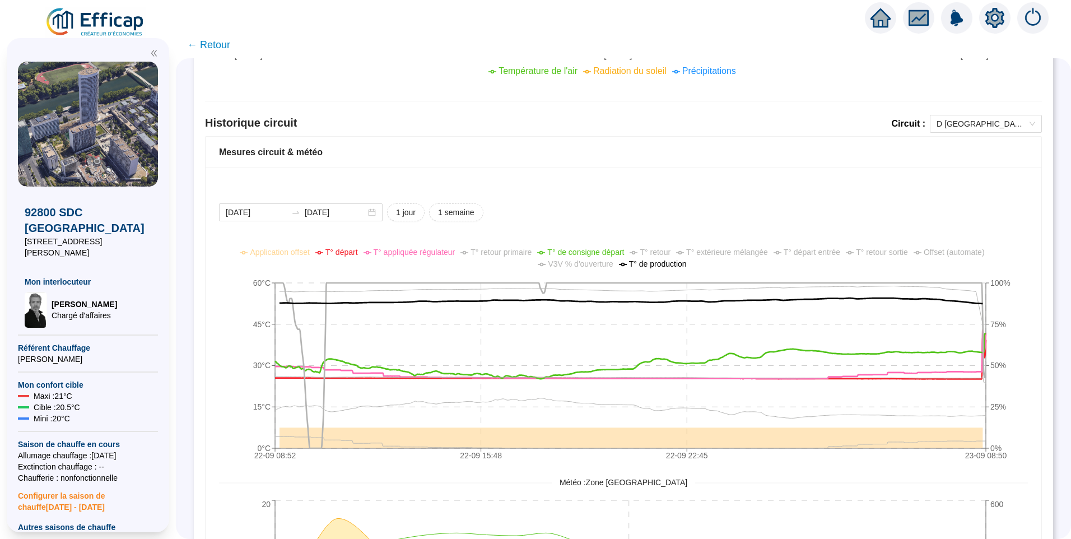
click at [678, 265] on span "T° de production" at bounding box center [658, 263] width 58 height 9
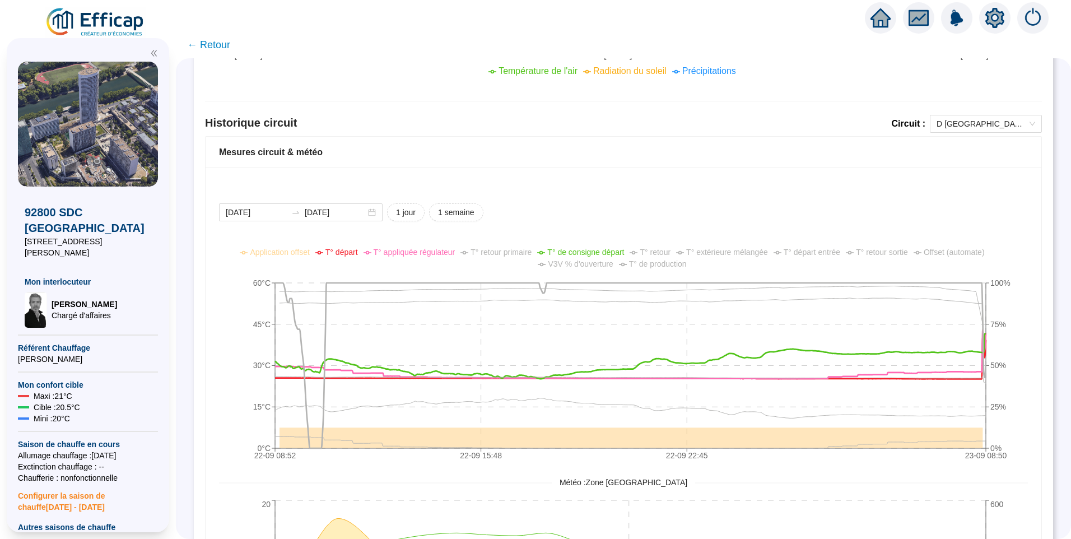
click at [733, 251] on span "T° extérieure mélangée" at bounding box center [727, 251] width 82 height 9
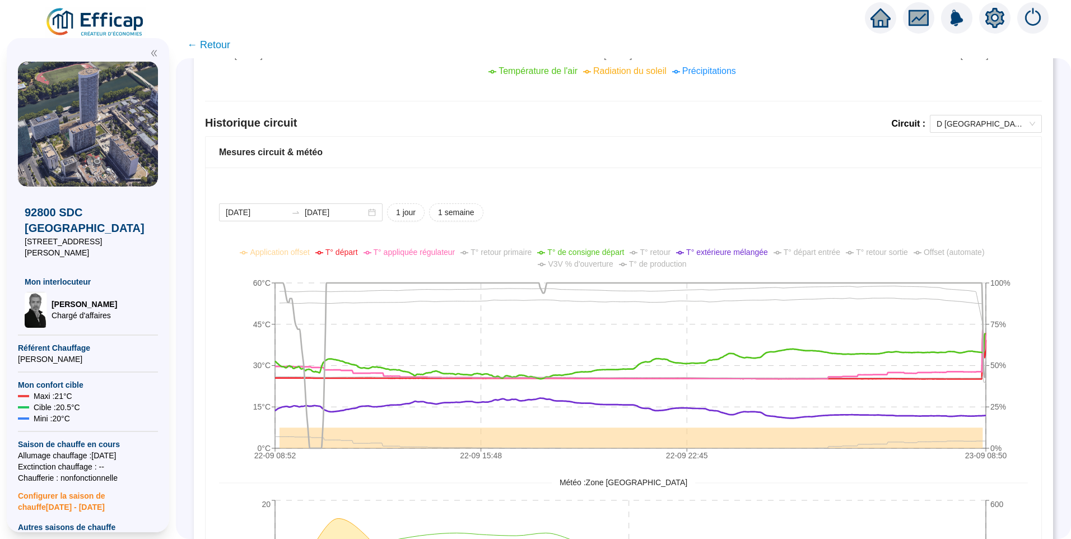
click at [733, 251] on span "T° extérieure mélangée" at bounding box center [727, 251] width 82 height 9
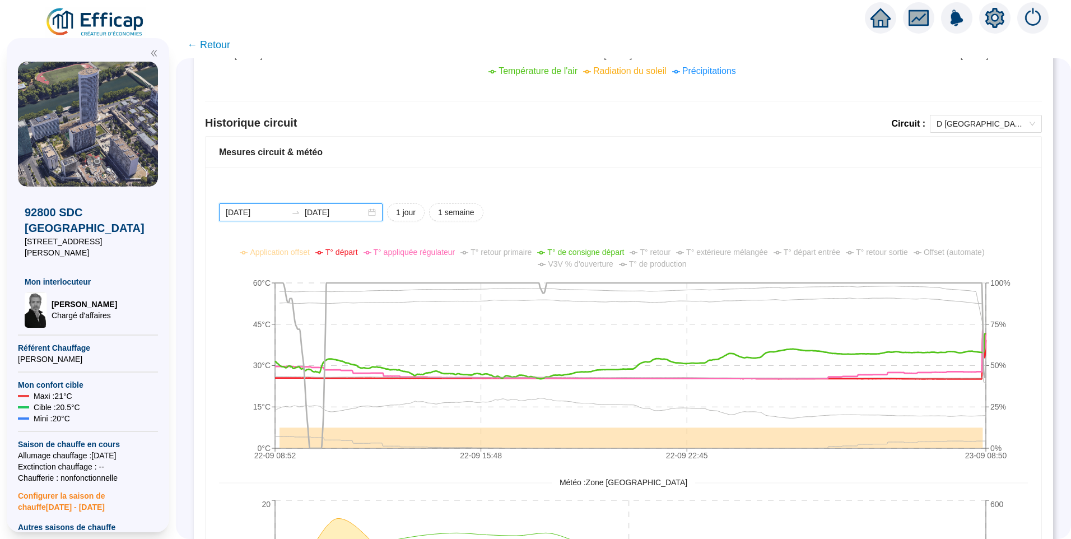
click at [279, 212] on input "[DATE]" at bounding box center [256, 213] width 61 height 12
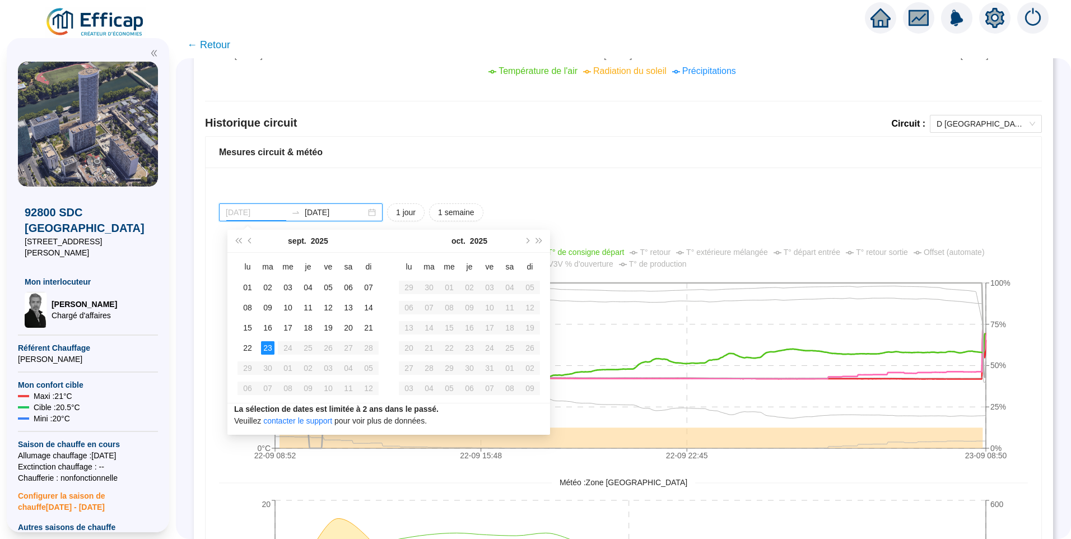
type input "[DATE]"
click at [264, 349] on div "23" at bounding box center [267, 347] width 13 height 13
click at [266, 351] on div "23" at bounding box center [267, 347] width 13 height 13
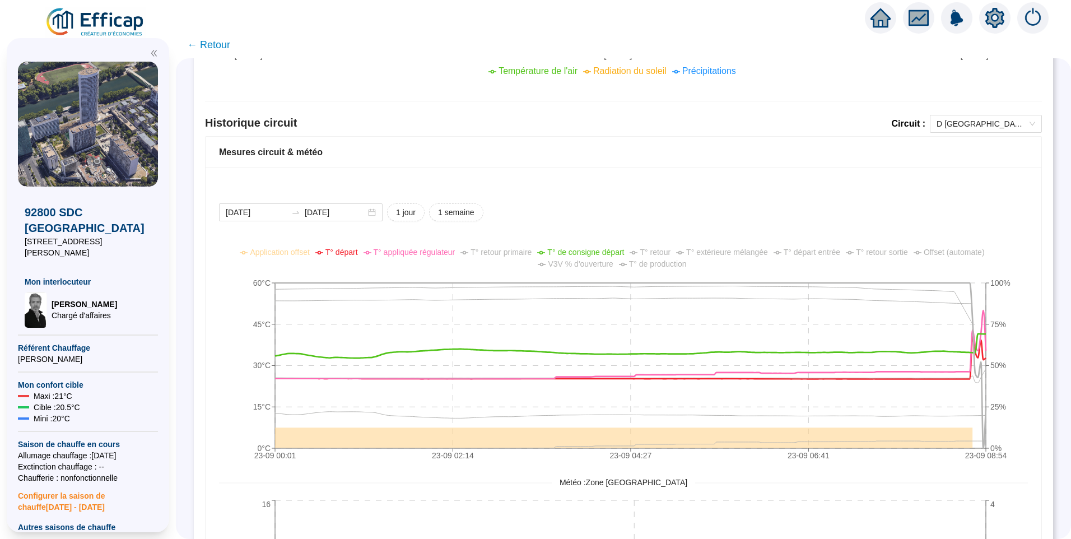
click at [601, 266] on span "V3V % d'ouverture" at bounding box center [580, 263] width 65 height 9
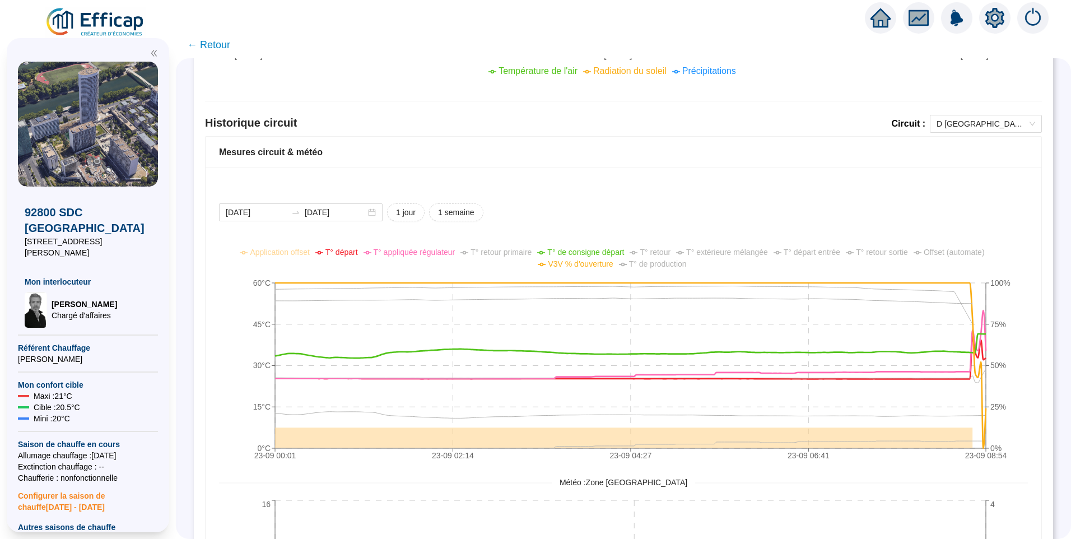
click at [601, 266] on span "V3V % d'ouverture" at bounding box center [580, 263] width 65 height 9
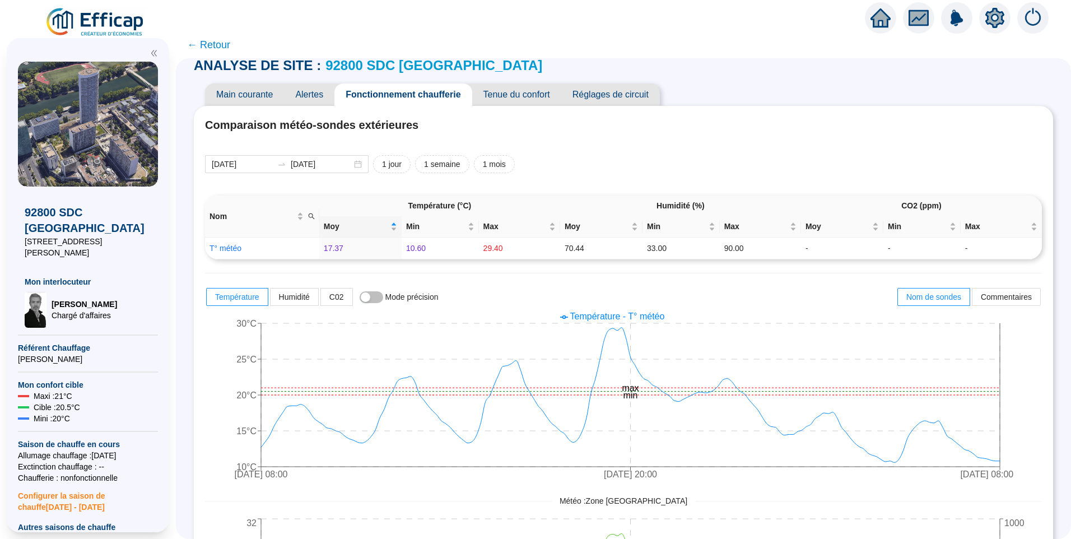
scroll to position [0, 0]
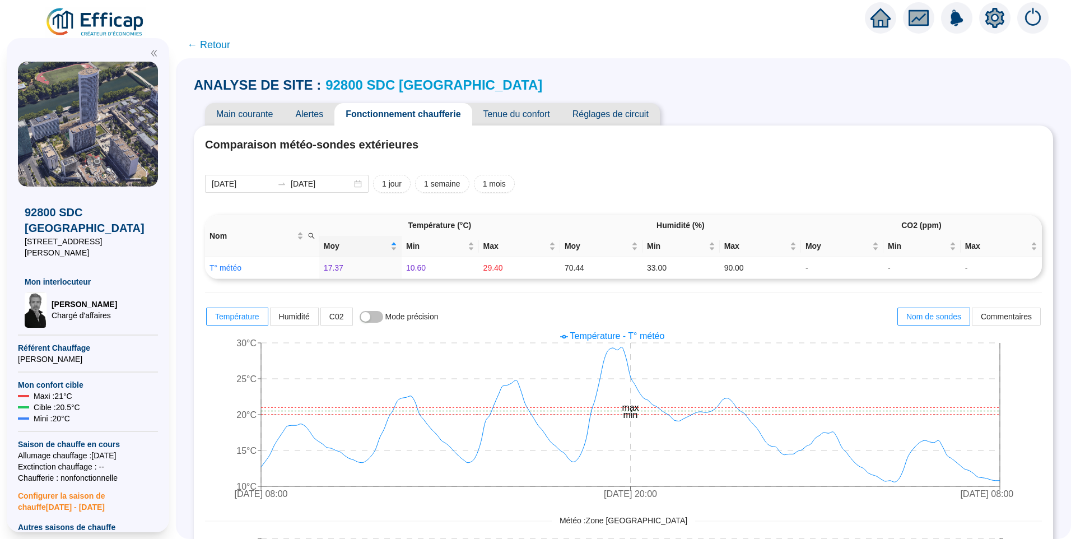
click at [620, 115] on span "Réglages de circuit" at bounding box center [610, 114] width 99 height 22
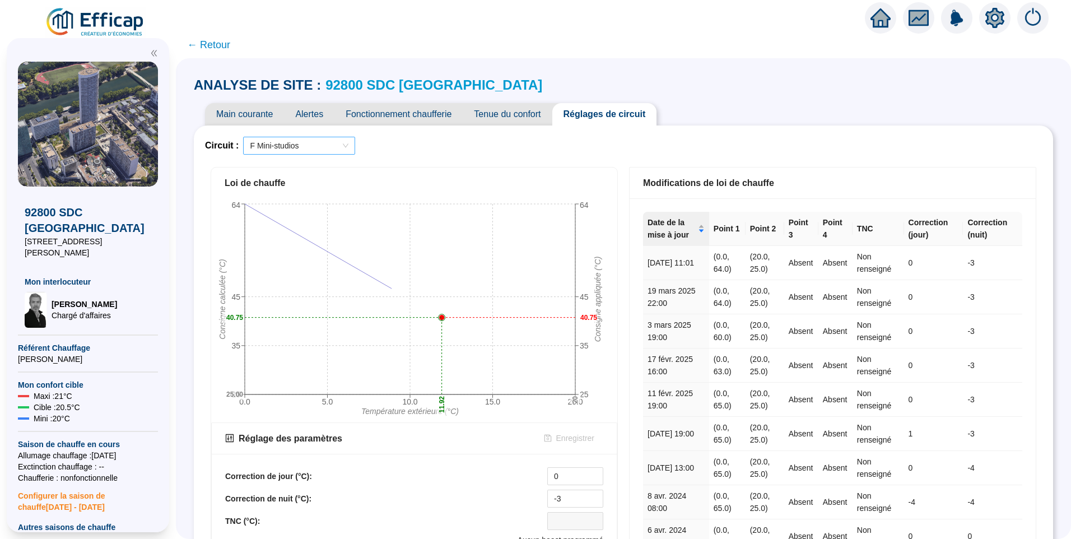
click at [299, 144] on span "F Mini-studios" at bounding box center [299, 145] width 99 height 17
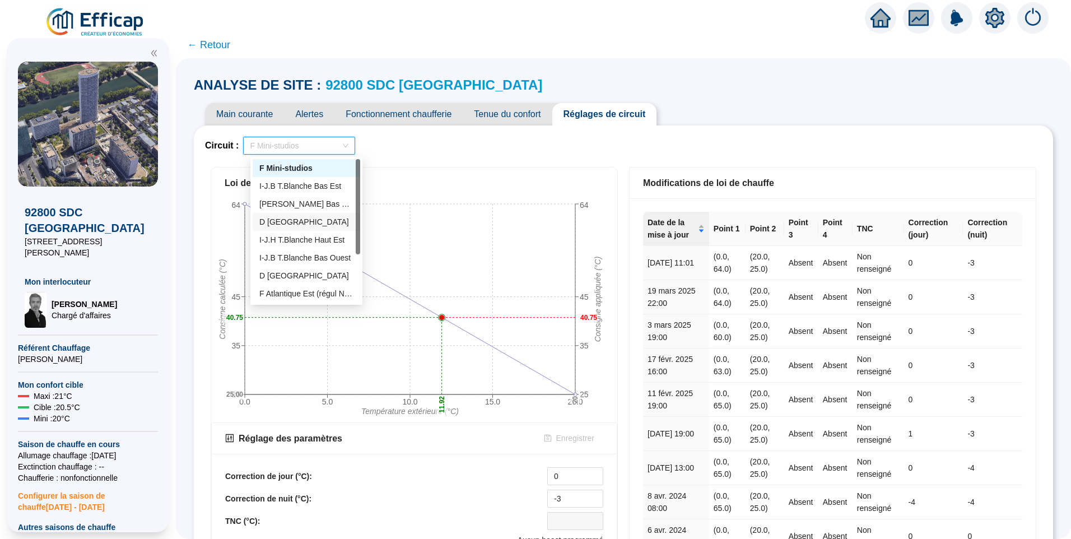
scroll to position [56, 0]
click at [309, 218] on div "D [GEOGRAPHIC_DATA]" at bounding box center [306, 220] width 94 height 12
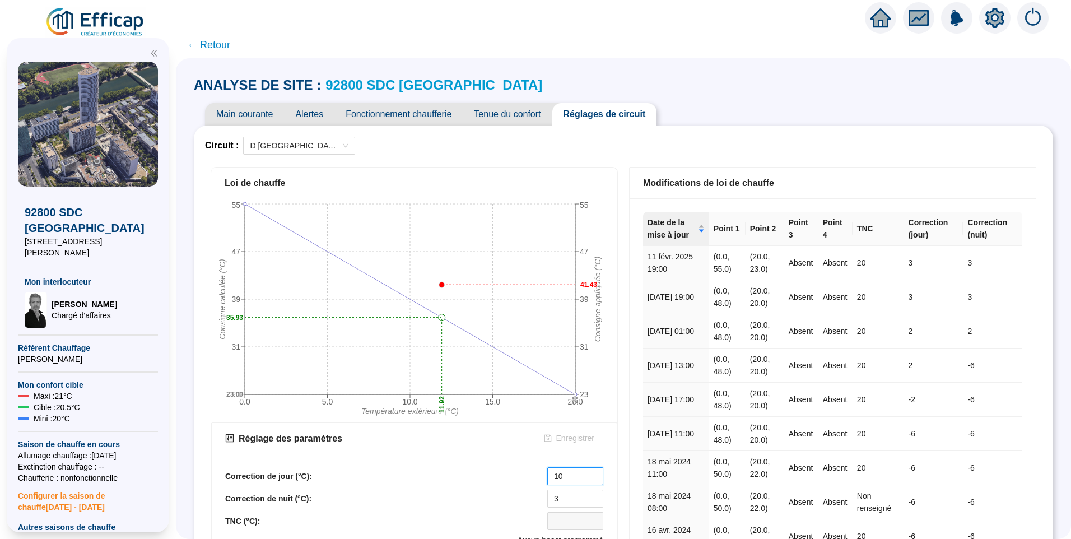
drag, startPoint x: 572, startPoint y: 478, endPoint x: 482, endPoint y: 468, distance: 90.8
click at [470, 470] on div "Correction de jour (°C): 10" at bounding box center [414, 476] width 378 height 18
type input "1"
click at [574, 442] on span "Enregistrer" at bounding box center [575, 438] width 38 height 12
click at [284, 145] on span "D [GEOGRAPHIC_DATA]" at bounding box center [299, 145] width 99 height 17
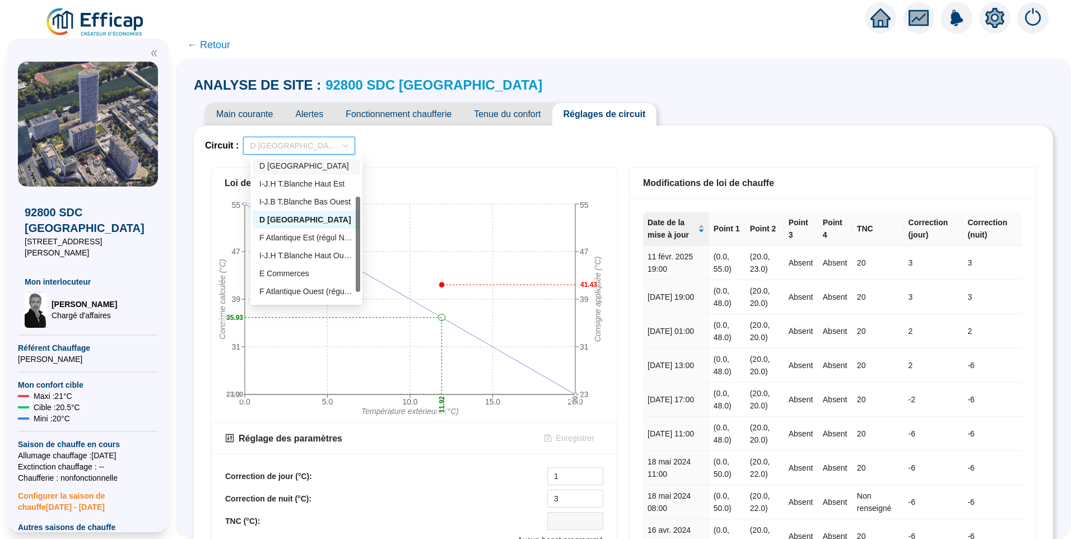
click at [302, 169] on div "D [GEOGRAPHIC_DATA]" at bounding box center [306, 166] width 94 height 12
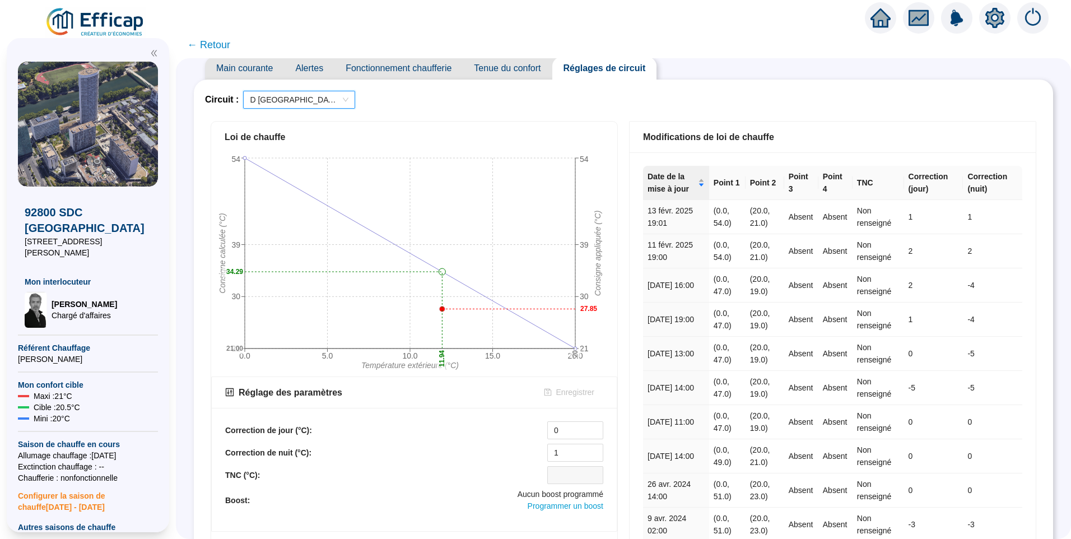
scroll to position [0, 0]
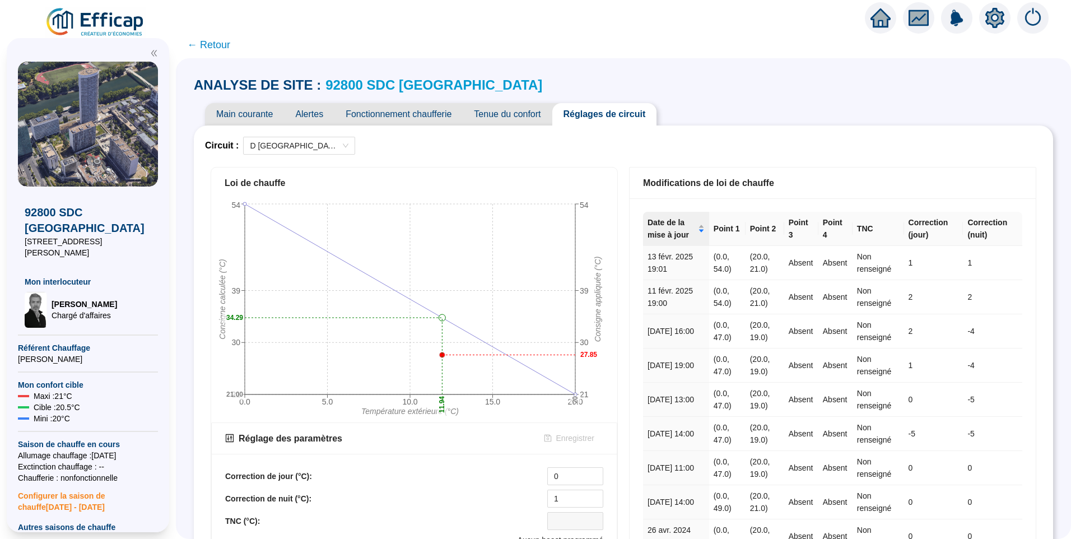
click at [371, 120] on span "Fonctionnement chaufferie" at bounding box center [398, 114] width 128 height 22
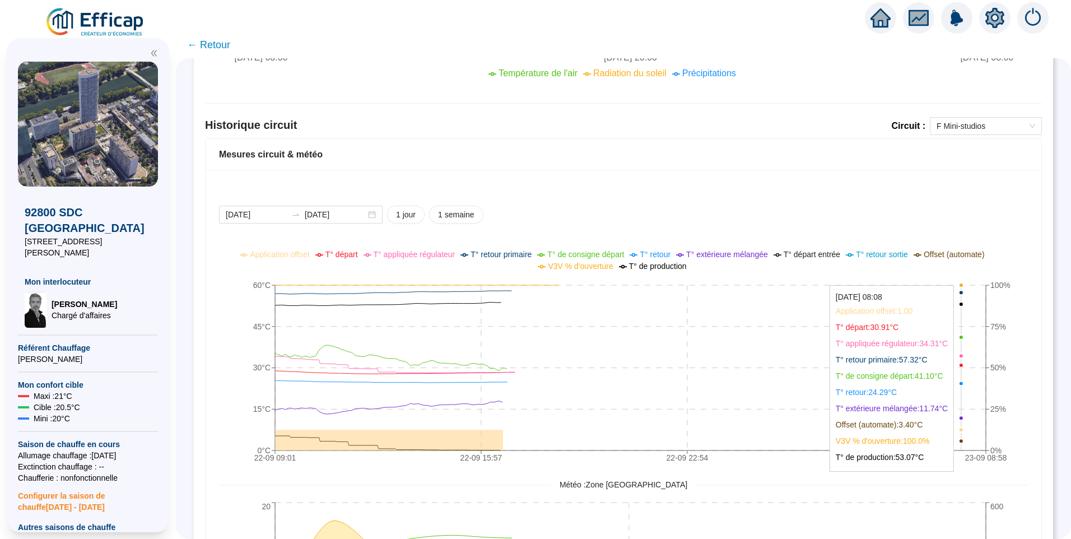
scroll to position [672, 0]
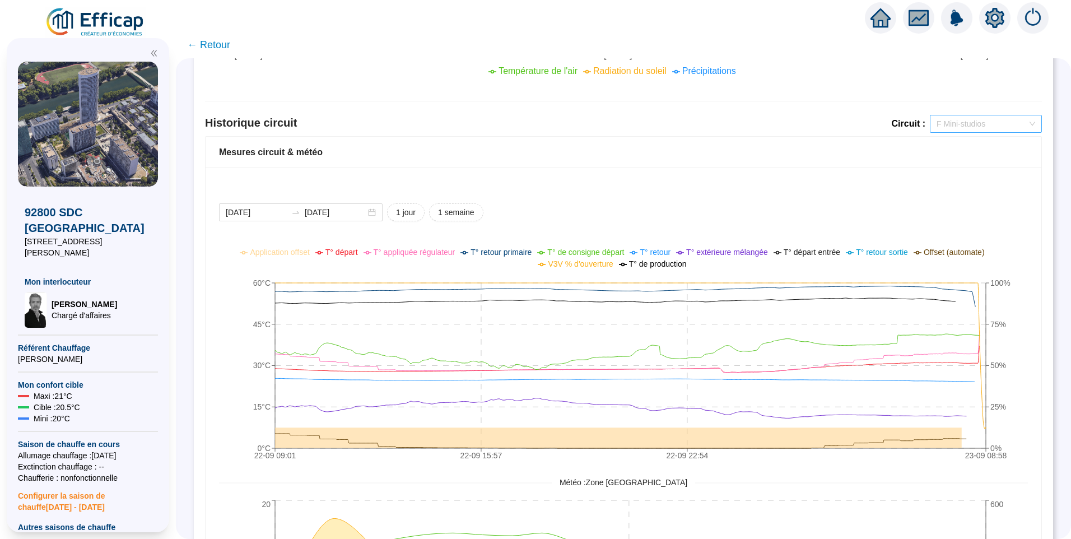
click at [965, 119] on span "F Mini-studios" at bounding box center [985, 123] width 99 height 17
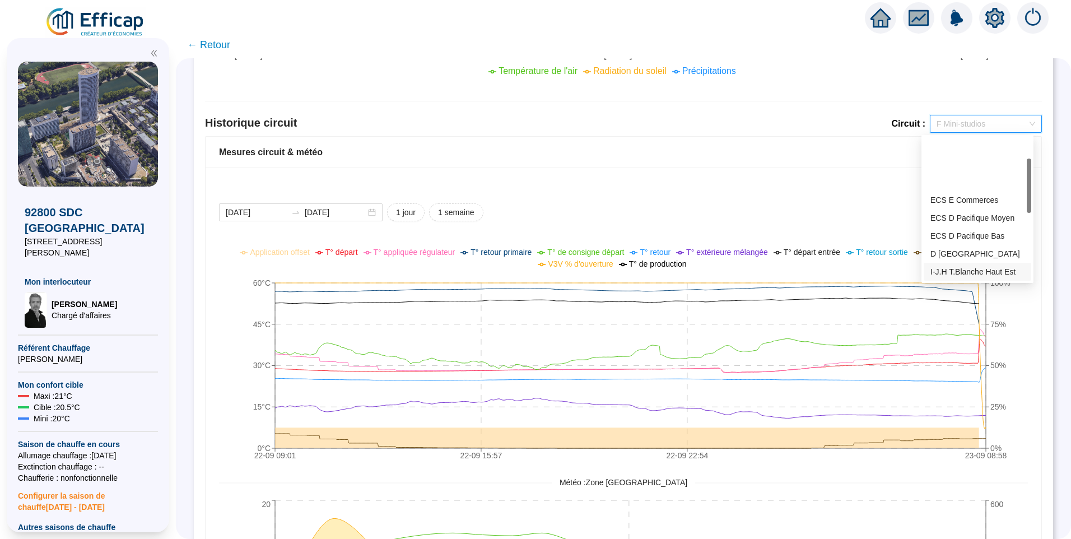
scroll to position [56, 0]
click at [965, 251] on div "D [GEOGRAPHIC_DATA]" at bounding box center [977, 252] width 94 height 12
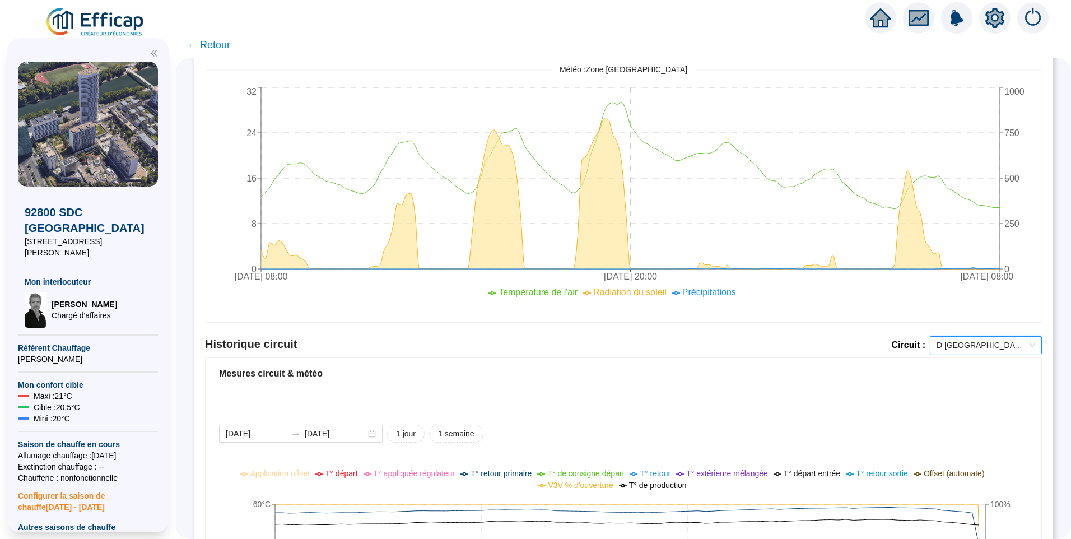
scroll to position [672, 0]
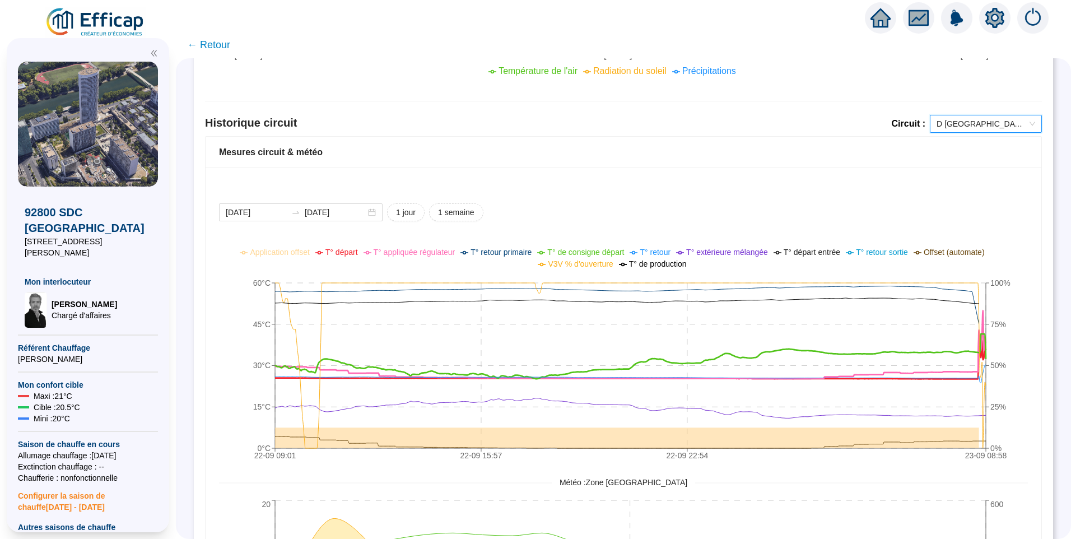
click at [606, 254] on span "T° de consigne départ" at bounding box center [585, 251] width 77 height 9
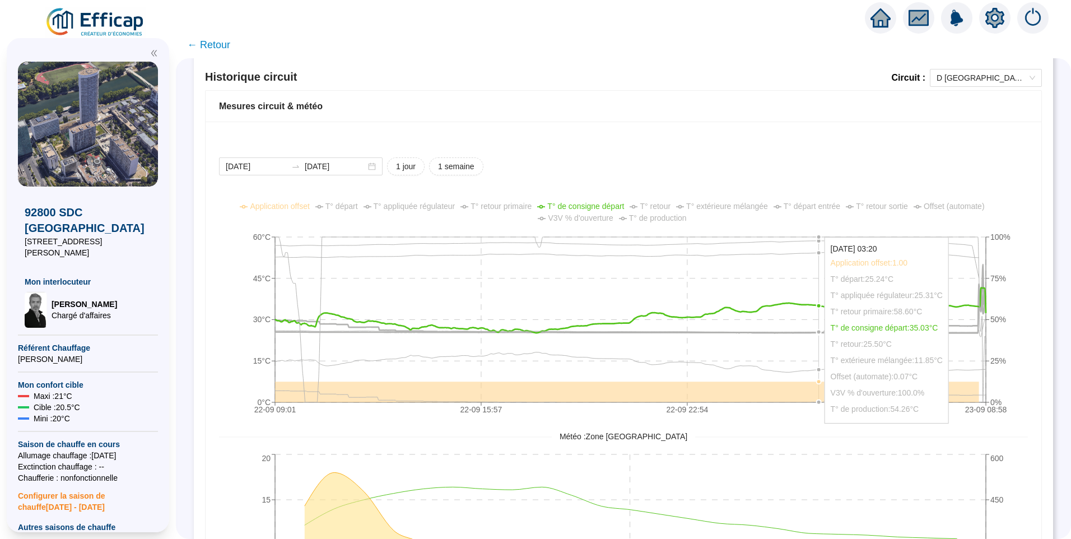
scroll to position [616, 0]
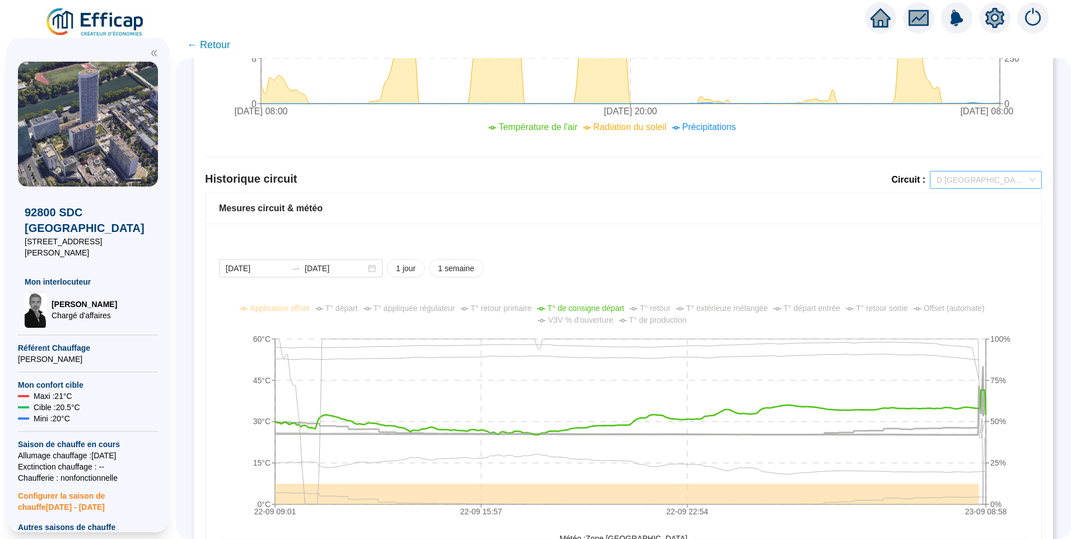
click at [982, 188] on div "D [GEOGRAPHIC_DATA]" at bounding box center [985, 180] width 112 height 18
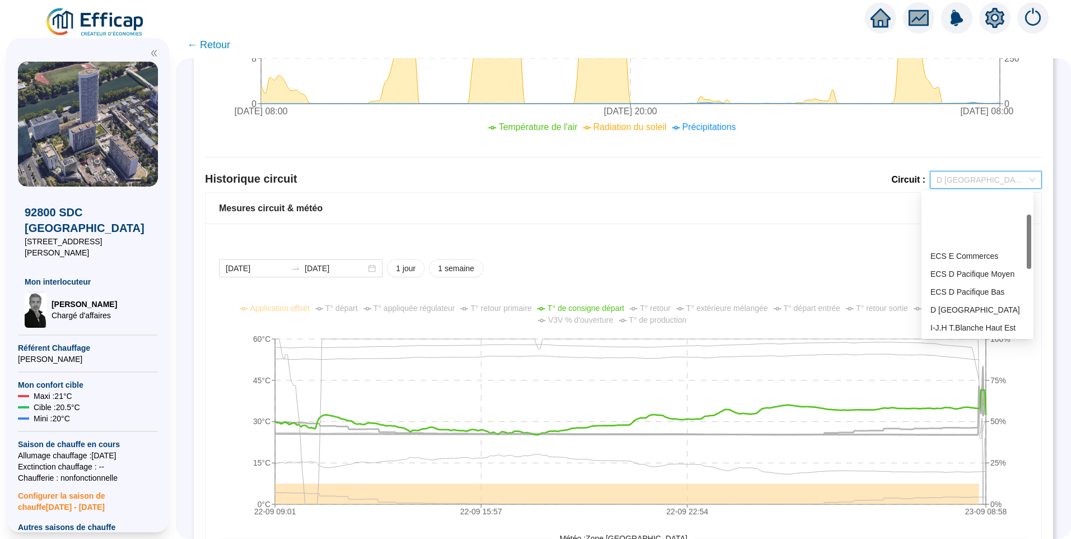
click at [970, 336] on div "I-J.B T.Blanche Bas Ouest" at bounding box center [976, 345] width 107 height 18
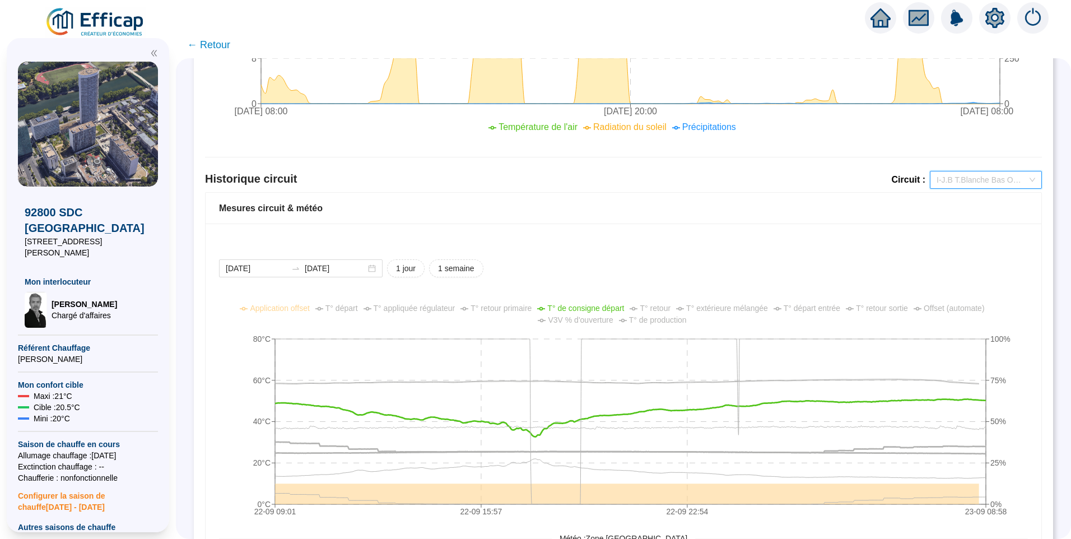
click at [1002, 185] on span "I-J.B T.Blanche Bas Ouest" at bounding box center [985, 179] width 99 height 17
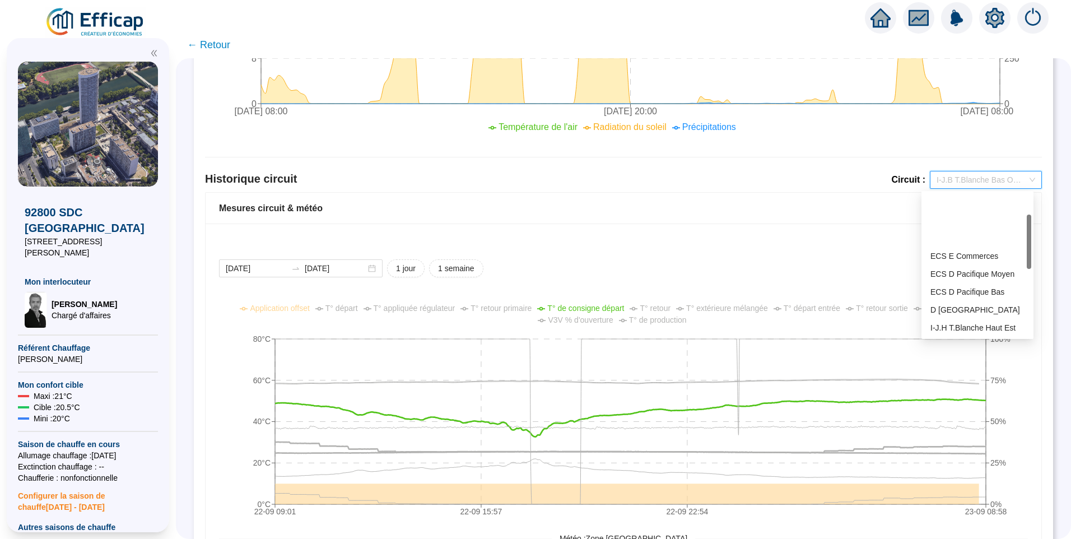
click at [980, 358] on div "D [GEOGRAPHIC_DATA]" at bounding box center [977, 364] width 94 height 12
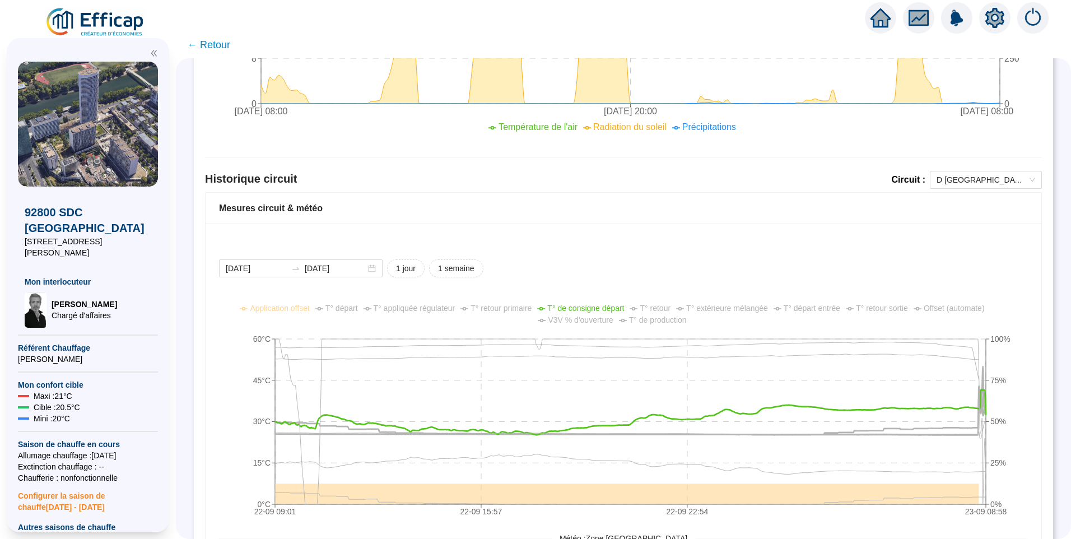
click at [399, 310] on span "T° appliquée régulateur" at bounding box center [414, 307] width 82 height 9
click at [350, 308] on span "T° départ" at bounding box center [341, 307] width 32 height 9
click at [408, 310] on span "T° appliquée régulateur" at bounding box center [414, 307] width 82 height 9
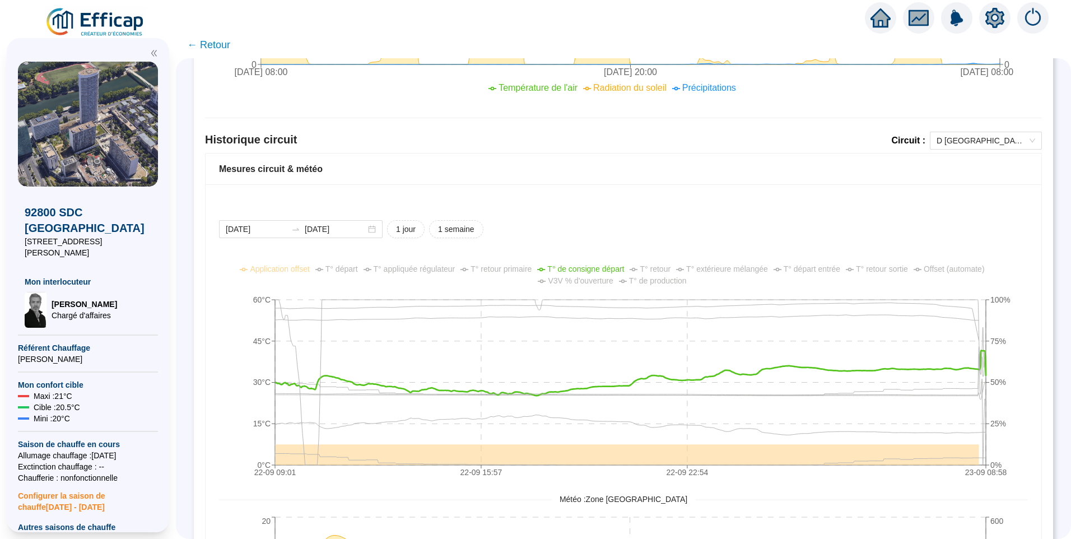
scroll to position [672, 0]
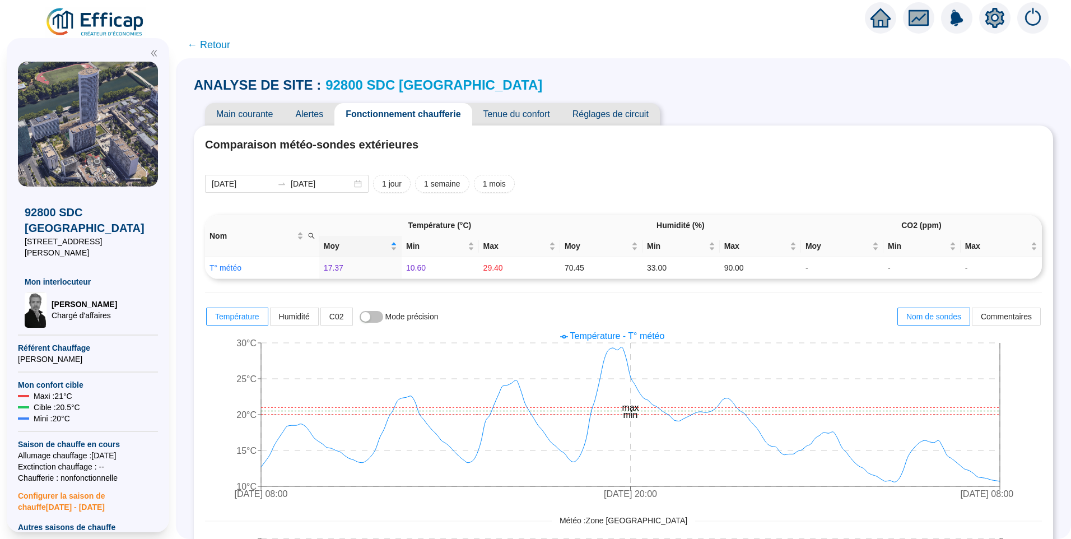
scroll to position [672, 0]
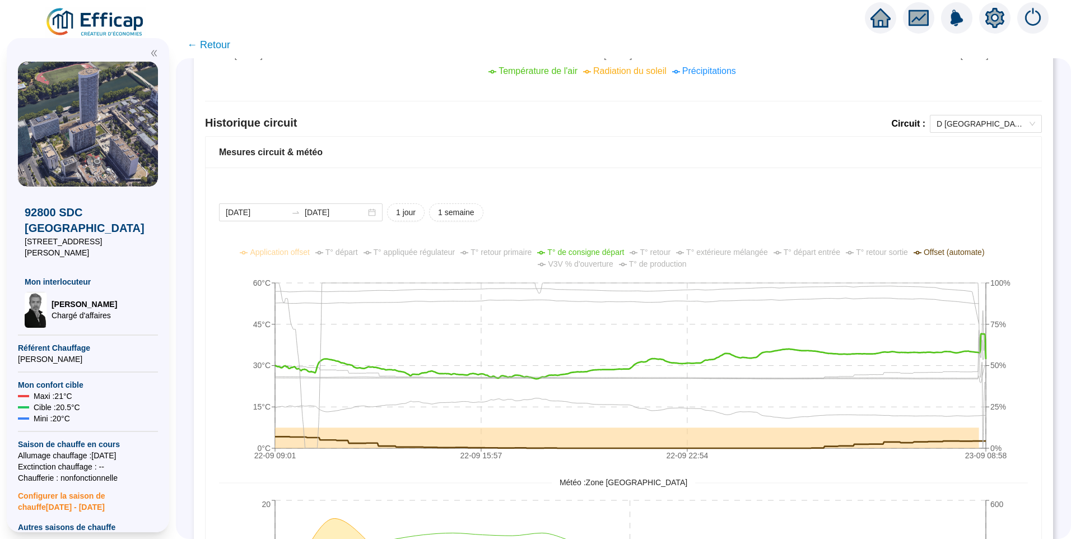
click at [950, 255] on span "Offset (automate)" at bounding box center [953, 251] width 61 height 9
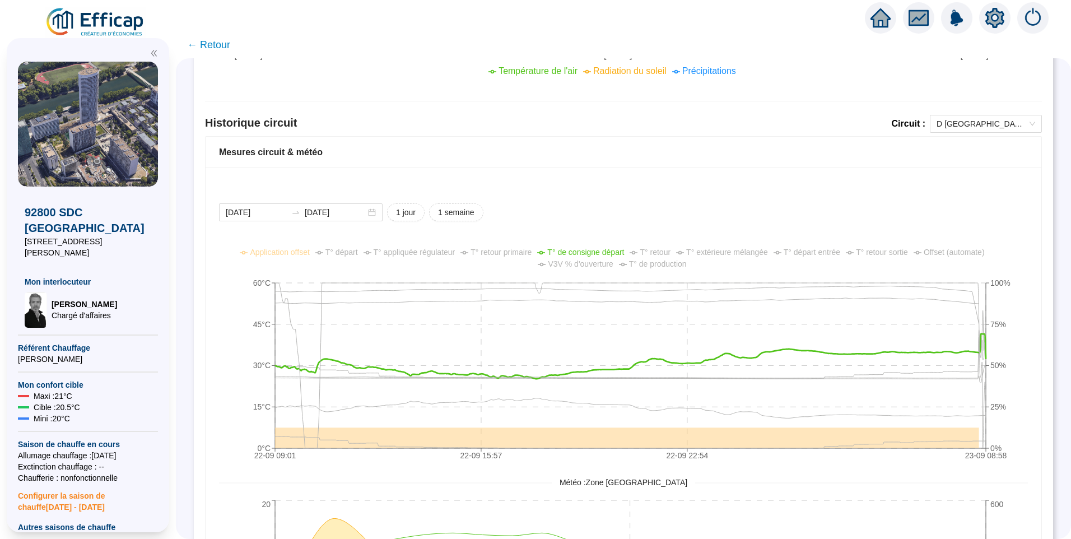
click at [424, 249] on span "T° appliquée régulateur" at bounding box center [414, 251] width 82 height 9
click at [349, 255] on span "T° départ" at bounding box center [341, 251] width 32 height 9
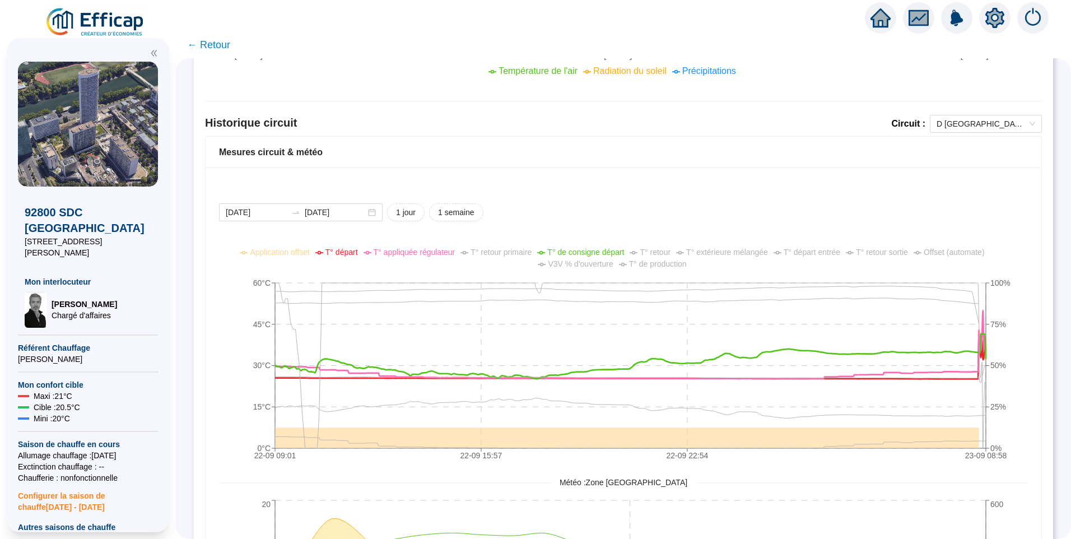
click at [586, 264] on span "V3V % d'ouverture" at bounding box center [580, 263] width 65 height 9
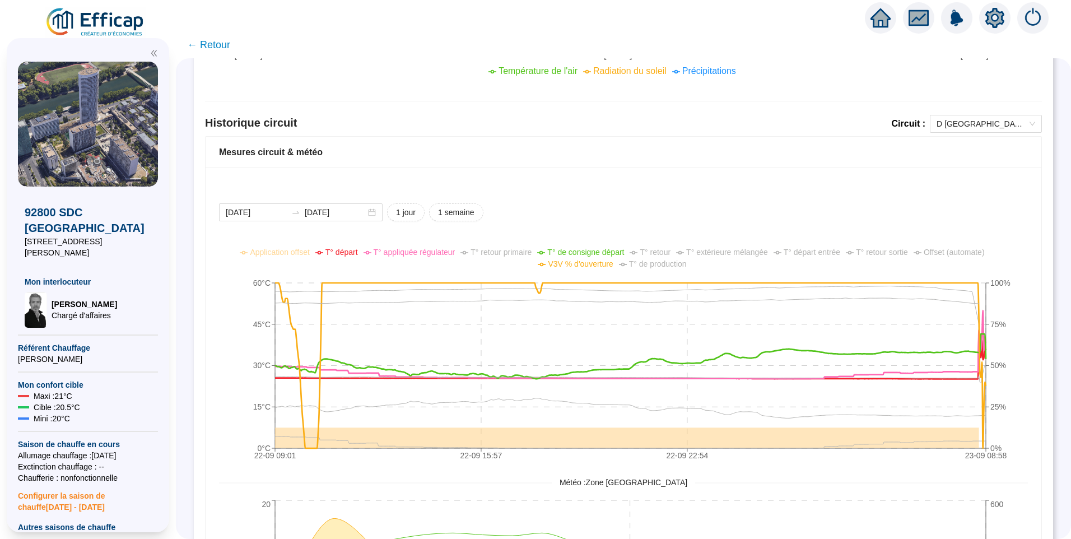
click at [586, 264] on span "V3V % d'ouverture" at bounding box center [580, 263] width 65 height 9
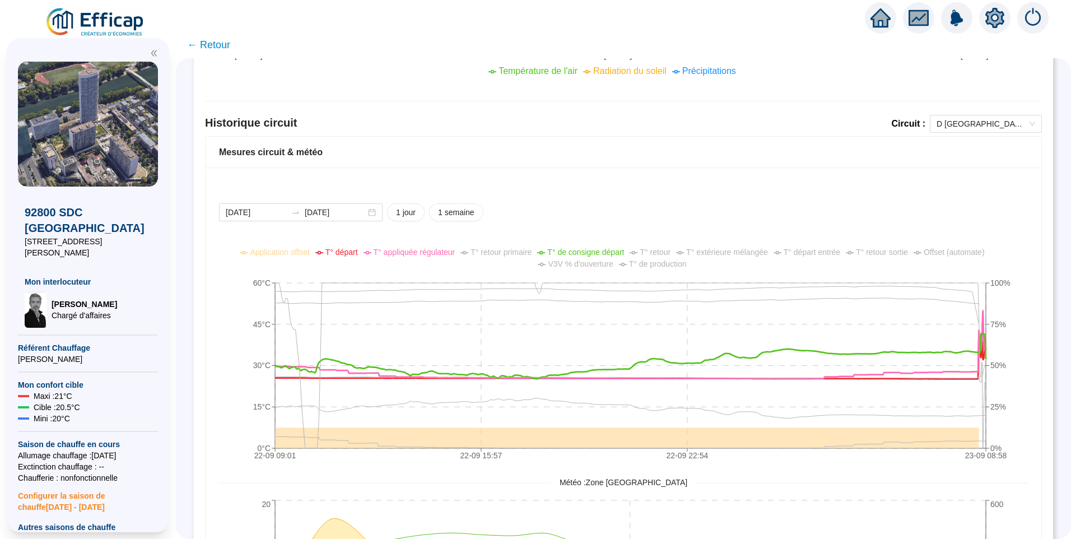
click at [824, 253] on span "T° départ entrée" at bounding box center [811, 251] width 57 height 9
click at [941, 256] on span "Offset (automate)" at bounding box center [953, 251] width 61 height 9
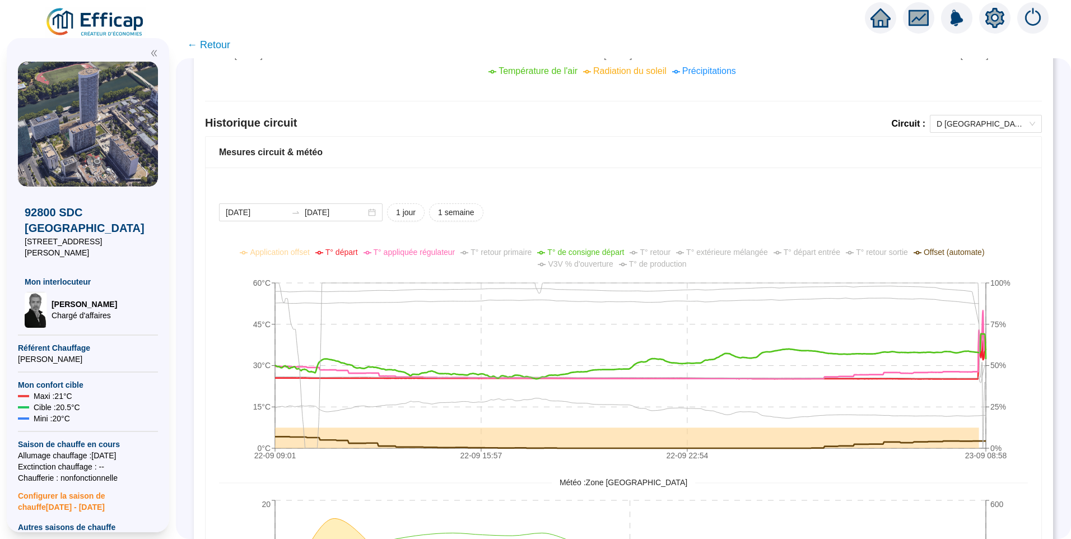
click at [941, 256] on span "Offset (automate)" at bounding box center [953, 251] width 61 height 9
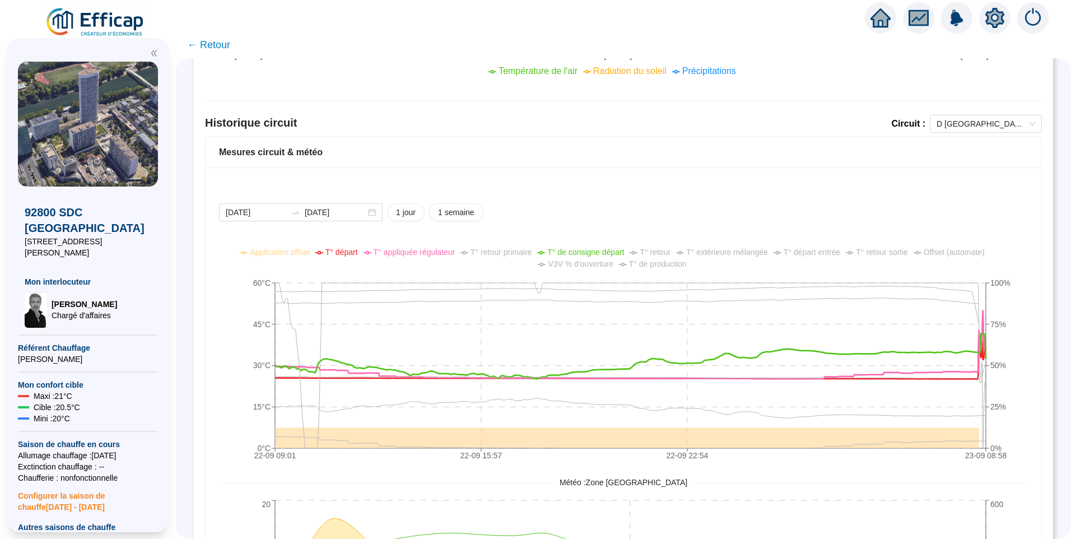
click at [732, 258] on ul "Application offset T° départ T° appliquée régulateur T° retour primaire T° de c…" at bounding box center [615, 258] width 814 height 24
click at [730, 255] on span "T° extérieure mélangée" at bounding box center [727, 251] width 82 height 9
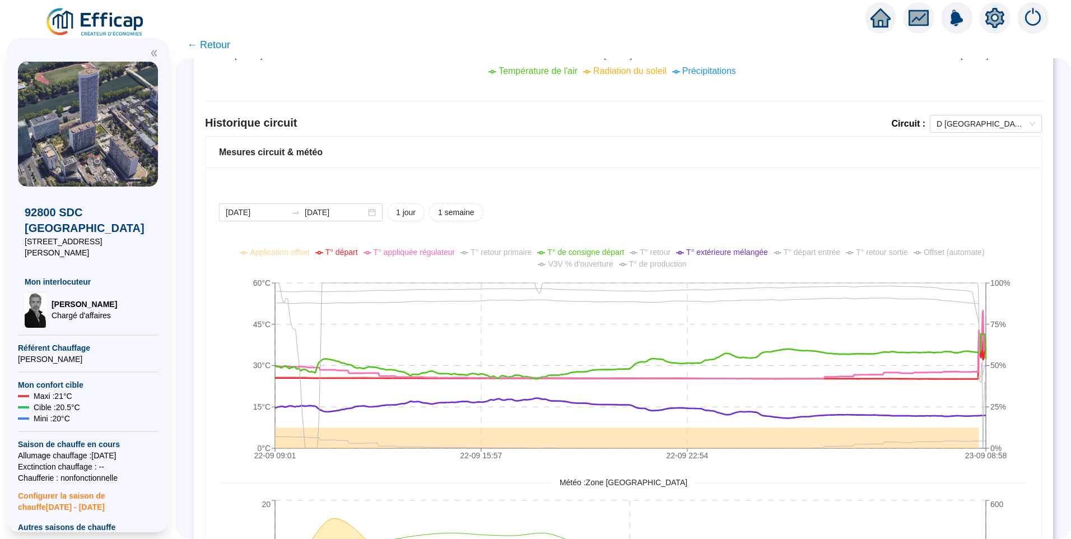
click at [730, 255] on span "T° extérieure mélangée" at bounding box center [727, 251] width 82 height 9
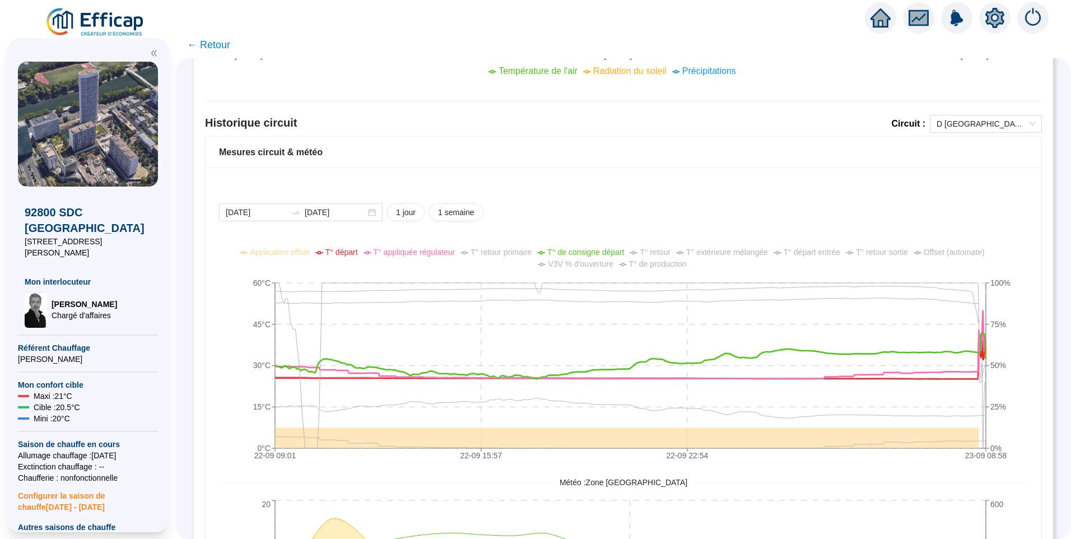
click at [349, 250] on span "T° départ" at bounding box center [341, 251] width 32 height 9
click at [410, 255] on span "T° appliquée régulateur" at bounding box center [414, 251] width 82 height 9
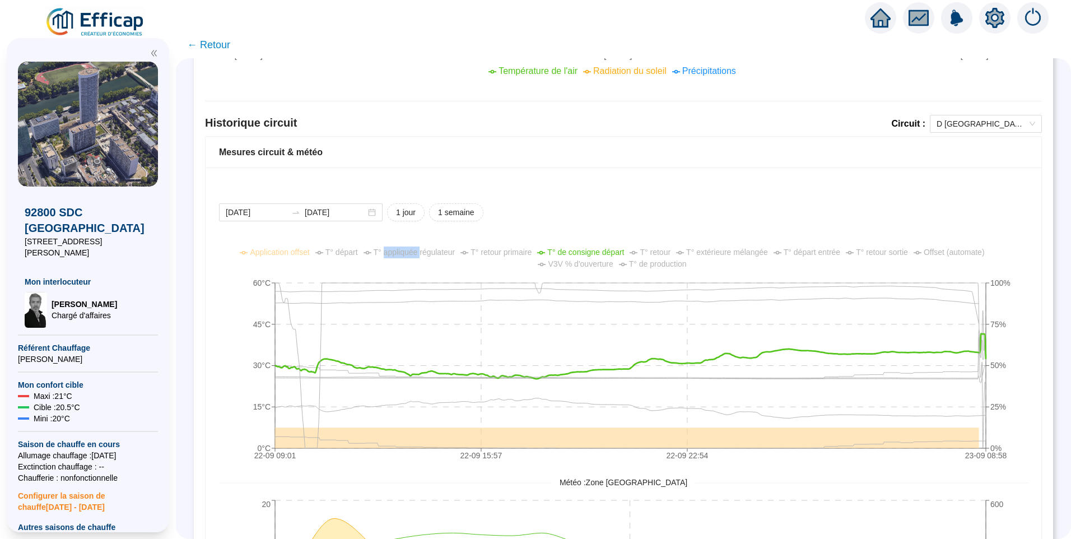
click at [410, 255] on span "T° appliquée régulateur" at bounding box center [414, 251] width 82 height 9
